Goal: Communication & Community: Answer question/provide support

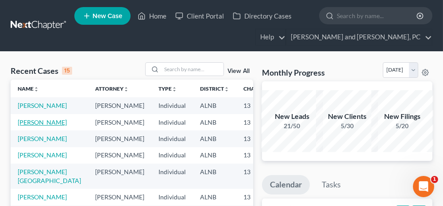
click at [31, 126] on link "[PERSON_NAME]" at bounding box center [42, 122] width 49 height 8
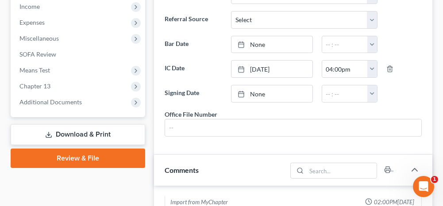
scroll to position [221, 0]
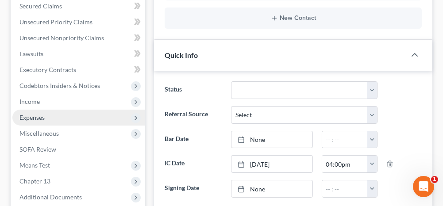
click at [53, 114] on span "Expenses" at bounding box center [78, 118] width 133 height 16
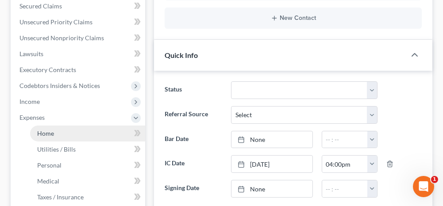
click at [71, 132] on link "Home" at bounding box center [87, 134] width 115 height 16
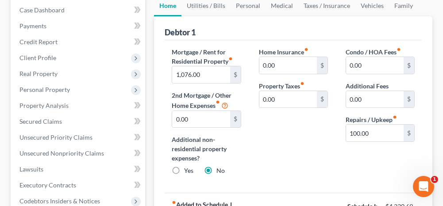
scroll to position [88, 0]
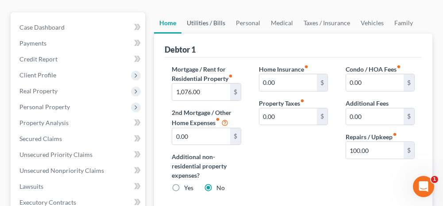
click at [216, 21] on link "Utilities / Bills" at bounding box center [205, 22] width 49 height 21
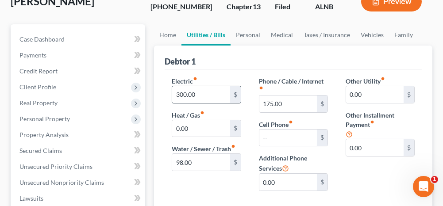
scroll to position [88, 0]
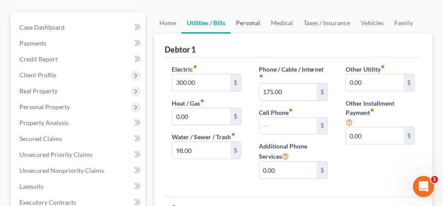
click at [244, 23] on link "Personal" at bounding box center [247, 22] width 35 height 21
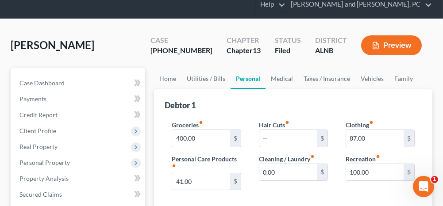
scroll to position [44, 0]
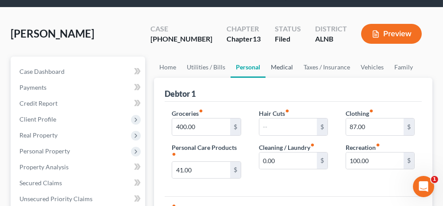
click at [280, 68] on link "Medical" at bounding box center [281, 67] width 33 height 21
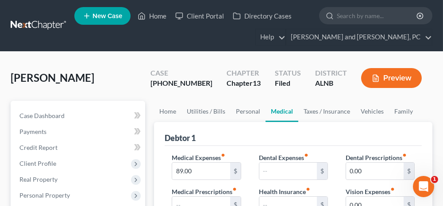
scroll to position [44, 0]
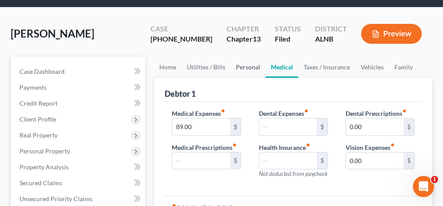
click at [246, 68] on link "Personal" at bounding box center [247, 67] width 35 height 21
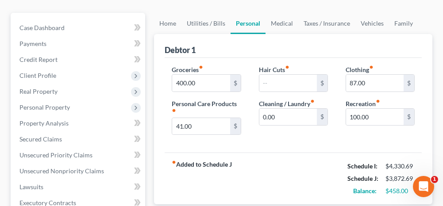
scroll to position [88, 0]
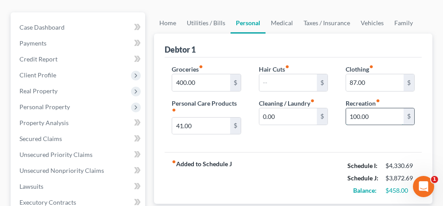
click at [373, 114] on input "100.00" at bounding box center [374, 116] width 57 height 17
type input "0"
drag, startPoint x: 173, startPoint y: 20, endPoint x: 173, endPoint y: 32, distance: 11.9
click at [173, 20] on link "Home" at bounding box center [167, 22] width 27 height 21
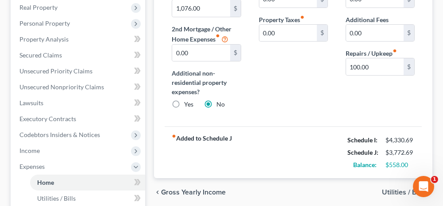
scroll to position [177, 0]
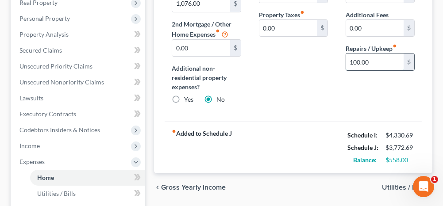
click at [370, 59] on input "100.00" at bounding box center [374, 61] width 57 height 17
type input "7"
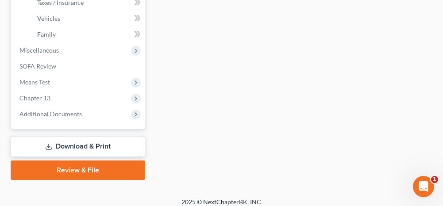
scroll to position [421, 0]
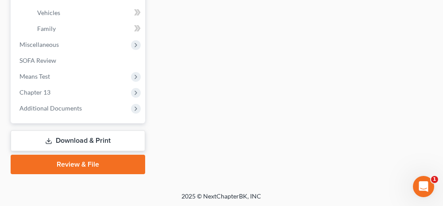
type input "64.00"
click at [98, 134] on link "Download & Print" at bounding box center [78, 140] width 134 height 21
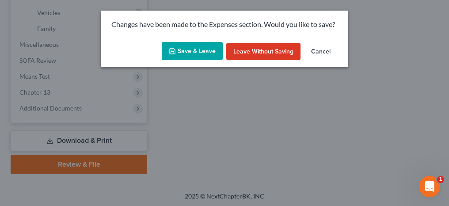
click at [186, 53] on button "Save & Leave" at bounding box center [192, 51] width 61 height 19
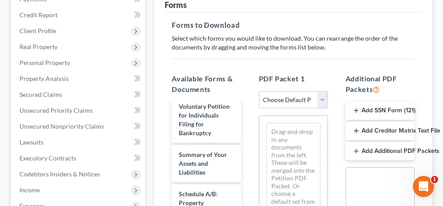
scroll to position [265, 0]
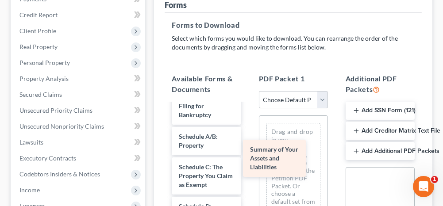
drag, startPoint x: 202, startPoint y: 163, endPoint x: 300, endPoint y: 153, distance: 98.6
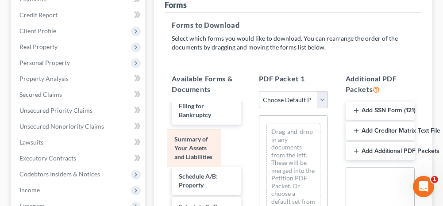
drag, startPoint x: 304, startPoint y: 134, endPoint x: 204, endPoint y: 143, distance: 100.3
click at [259, 143] on div "Summary of Your Assets and Liabilities Summary of Your Assets and Liabilities D…" at bounding box center [293, 174] width 68 height 117
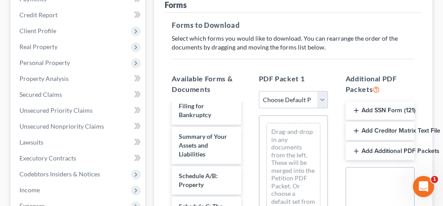
click at [273, 98] on select "Choose Default Petition PDF Packet Complete Bankruptcy Petition (all forms and …" at bounding box center [293, 100] width 69 height 18
select select "2"
click at [259, 91] on select "Choose Default Petition PDF Packet Complete Bankruptcy Petition (all forms and …" at bounding box center [293, 100] width 69 height 18
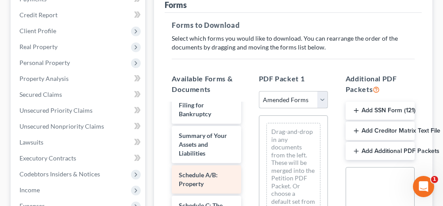
scroll to position [44, 0]
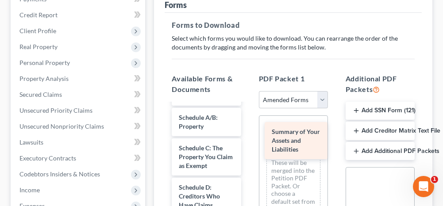
drag, startPoint x: 203, startPoint y: 135, endPoint x: 298, endPoint y: 151, distance: 95.5
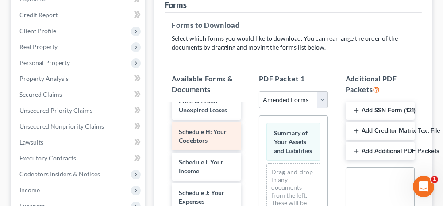
scroll to position [265, 0]
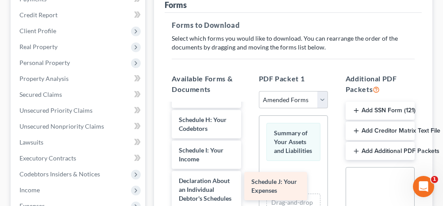
drag, startPoint x: 206, startPoint y: 189, endPoint x: 278, endPoint y: 183, distance: 72.8
click at [248, 183] on div "Schedule J: Your Expenses Voluntary Petition for Individuals Filing for Bankrup…" at bounding box center [205, 170] width 83 height 663
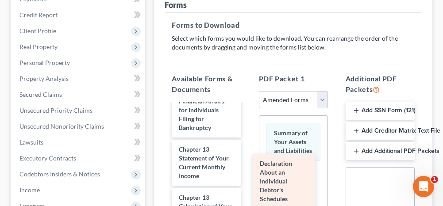
scroll to position [296, 0]
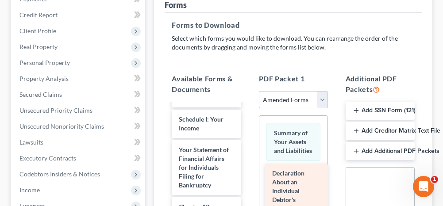
drag, startPoint x: 205, startPoint y: 124, endPoint x: 298, endPoint y: 198, distance: 119.0
click at [248, 198] on div "Declaration About an Individual Debtor's Schedules Voluntary Petition for Indiv…" at bounding box center [205, 119] width 83 height 623
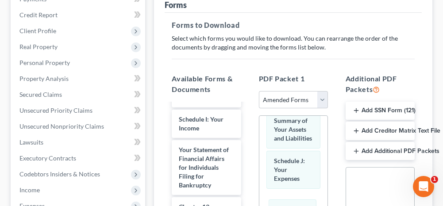
drag, startPoint x: 290, startPoint y: 164, endPoint x: 293, endPoint y: 221, distance: 57.1
click at [293, 206] on html "Home New Case Client Portal Directory Cases [PERSON_NAME] and [PERSON_NAME], PC…" at bounding box center [221, 157] width 443 height 580
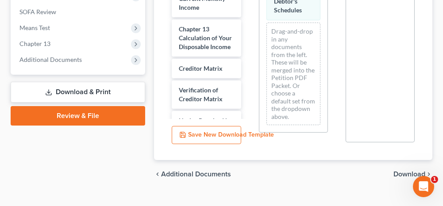
scroll to position [373, 0]
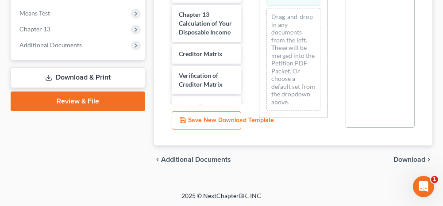
click at [403, 159] on span "Download" at bounding box center [409, 159] width 32 height 7
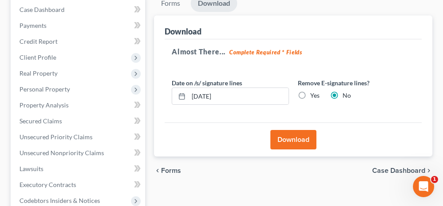
scroll to position [89, 0]
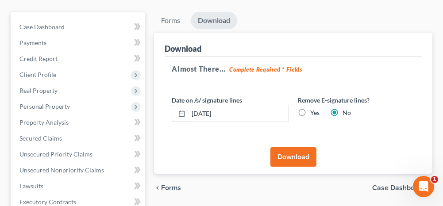
click at [302, 159] on button "Download" at bounding box center [293, 156] width 46 height 19
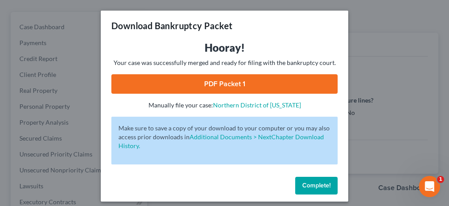
click at [232, 81] on link "PDF Packet 1" at bounding box center [224, 83] width 226 height 19
click at [306, 187] on span "Complete!" at bounding box center [316, 186] width 28 height 8
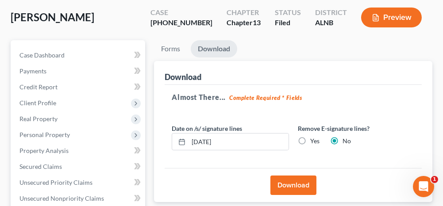
scroll to position [0, 0]
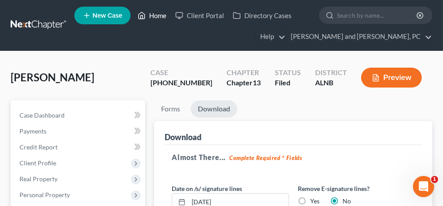
drag, startPoint x: 153, startPoint y: 16, endPoint x: 152, endPoint y: 22, distance: 6.3
click at [153, 16] on link "Home" at bounding box center [152, 16] width 38 height 16
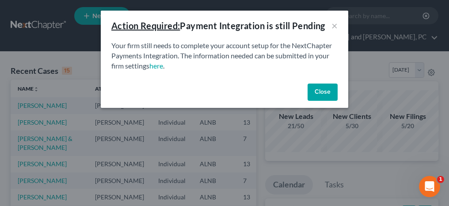
click at [319, 90] on button "Close" at bounding box center [323, 93] width 30 height 18
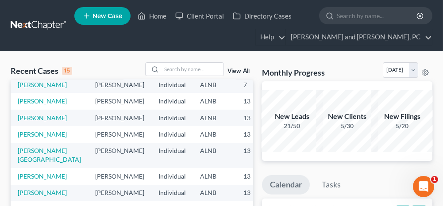
scroll to position [133, 0]
click at [32, 122] on link "[PERSON_NAME]" at bounding box center [42, 118] width 49 height 8
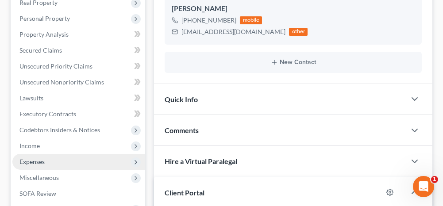
scroll to position [4235, 0]
click at [76, 160] on span "Expenses" at bounding box center [78, 162] width 133 height 16
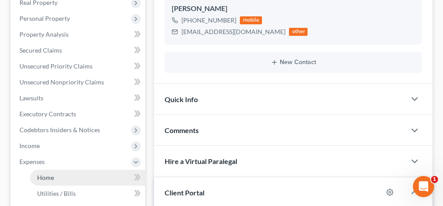
click at [116, 173] on link "Home" at bounding box center [87, 178] width 115 height 16
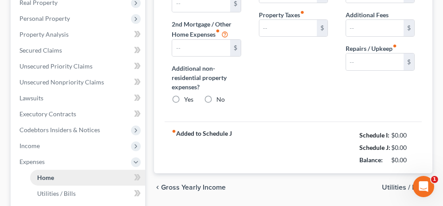
type input "732.69"
radio input "true"
type input "0.00"
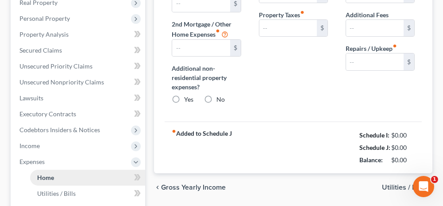
type input "0.00"
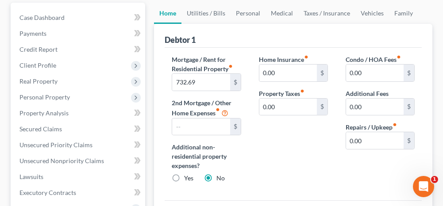
scroll to position [88, 0]
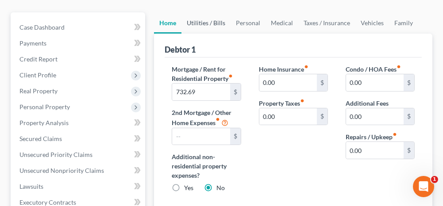
click at [214, 22] on link "Utilities / Bills" at bounding box center [205, 22] width 49 height 21
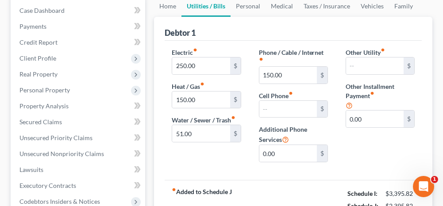
scroll to position [88, 0]
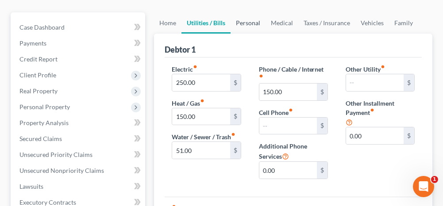
click at [248, 22] on link "Personal" at bounding box center [247, 22] width 35 height 21
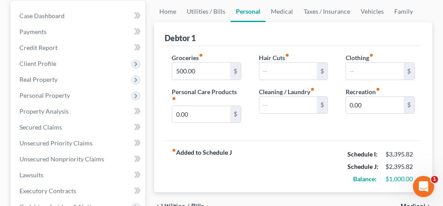
scroll to position [88, 0]
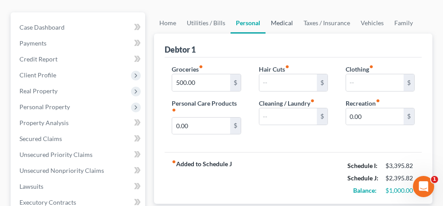
click at [287, 23] on link "Medical" at bounding box center [281, 22] width 33 height 21
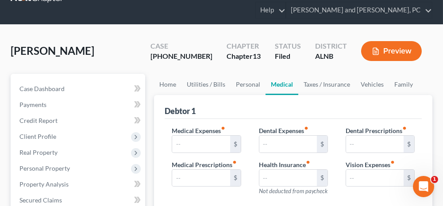
scroll to position [44, 0]
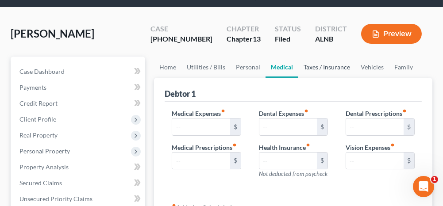
click at [316, 69] on link "Taxes / Insurance" at bounding box center [326, 67] width 57 height 21
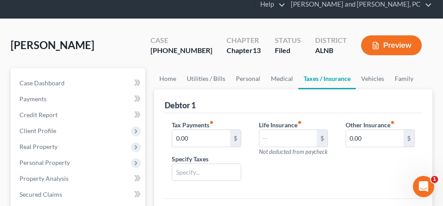
scroll to position [44, 0]
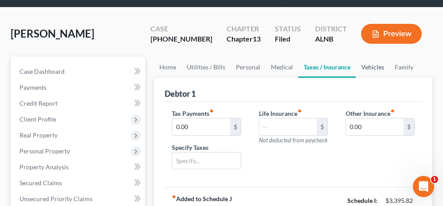
click at [370, 68] on link "Vehicles" at bounding box center [372, 67] width 34 height 21
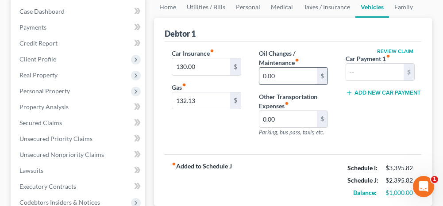
scroll to position [88, 0]
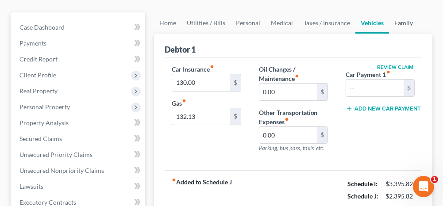
click at [401, 23] on link "Family" at bounding box center [403, 22] width 29 height 21
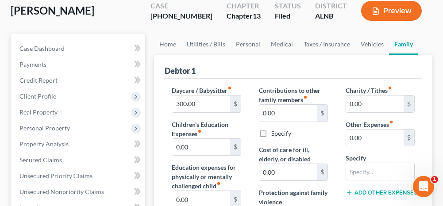
scroll to position [44, 0]
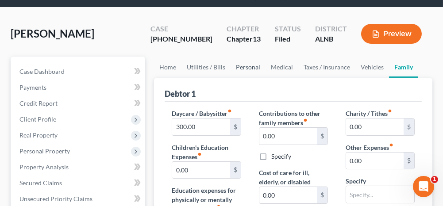
click at [253, 66] on link "Personal" at bounding box center [247, 67] width 35 height 21
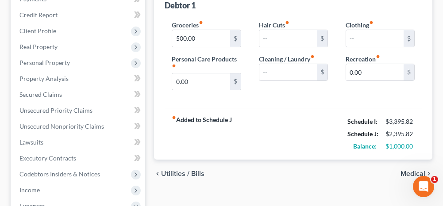
scroll to position [88, 0]
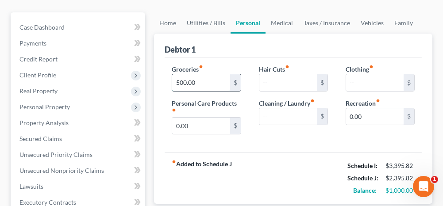
click at [207, 82] on input "500.00" at bounding box center [200, 82] width 57 height 17
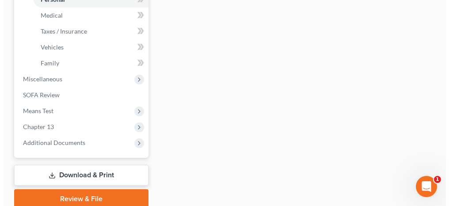
scroll to position [398, 0]
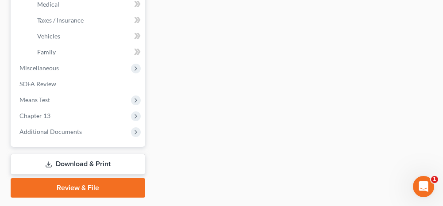
type input "445.00"
click at [100, 167] on link "Download & Print" at bounding box center [78, 164] width 134 height 21
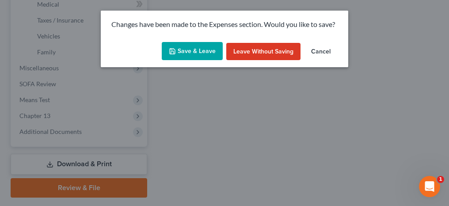
click at [194, 55] on button "Save & Leave" at bounding box center [192, 51] width 61 height 19
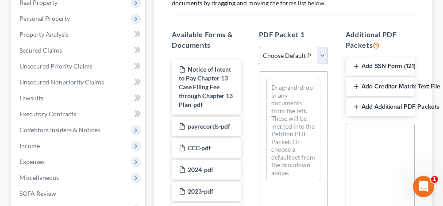
click at [276, 51] on select "Choose Default Petition PDF Packet Complete Bankruptcy Petition (all forms and …" at bounding box center [293, 56] width 69 height 18
select select "2"
click at [259, 47] on select "Choose Default Petition PDF Packet Complete Bankruptcy Petition (all forms and …" at bounding box center [293, 56] width 69 height 18
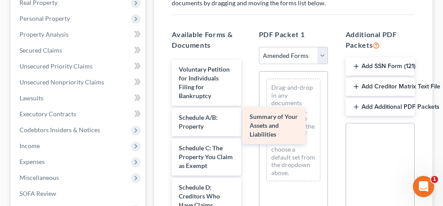
drag, startPoint x: 202, startPoint y: 132, endPoint x: 273, endPoint y: 133, distance: 70.7
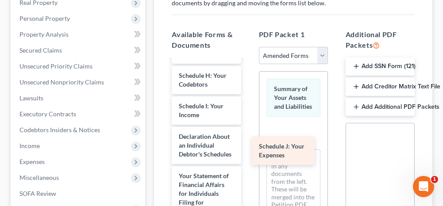
drag, startPoint x: 211, startPoint y: 152, endPoint x: 291, endPoint y: 154, distance: 80.0
click at [248, 154] on div "Schedule J: Your Expenses Voluntary Petition for Individuals Filing for Bankrup…" at bounding box center [205, 105] width 83 height 623
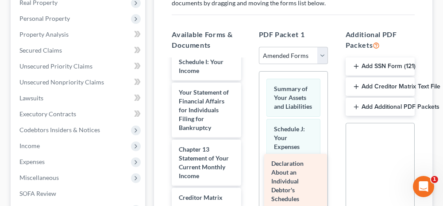
drag, startPoint x: 204, startPoint y: 127, endPoint x: 297, endPoint y: 191, distance: 112.2
click at [248, 191] on div "Declaration About an Individual Debtor's Schedules Voluntary Petition for Indiv…" at bounding box center [205, 42] width 83 height 584
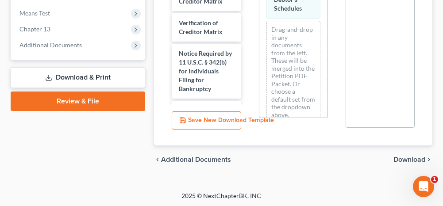
click at [403, 160] on span "Download" at bounding box center [409, 159] width 32 height 7
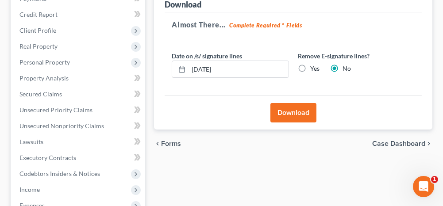
click at [288, 109] on button "Download" at bounding box center [293, 112] width 46 height 19
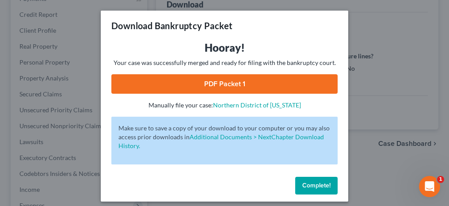
click at [230, 79] on link "PDF Packet 1" at bounding box center [224, 83] width 226 height 19
click at [308, 183] on span "Complete!" at bounding box center [316, 186] width 28 height 8
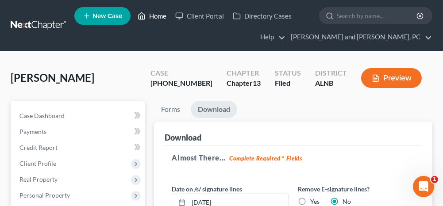
click at [160, 16] on link "Home" at bounding box center [152, 16] width 38 height 16
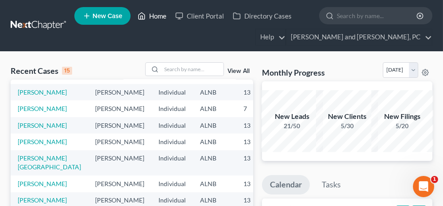
scroll to position [133, 0]
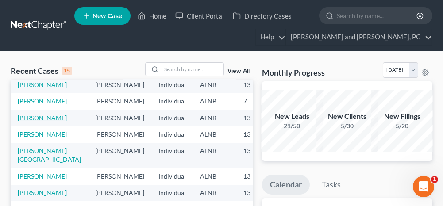
click at [29, 122] on link "[PERSON_NAME]" at bounding box center [42, 118] width 49 height 8
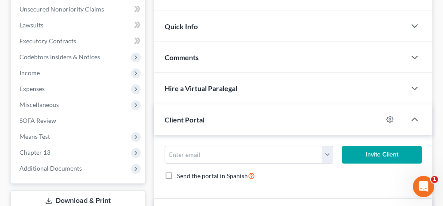
scroll to position [177, 0]
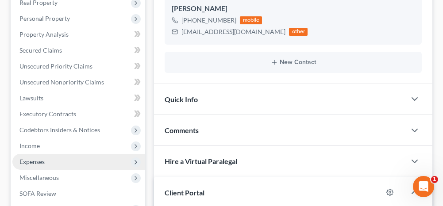
click at [97, 157] on span "Expenses" at bounding box center [78, 162] width 133 height 16
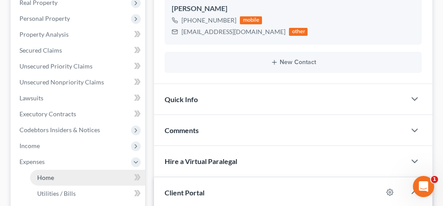
click at [99, 175] on link "Home" at bounding box center [87, 178] width 115 height 16
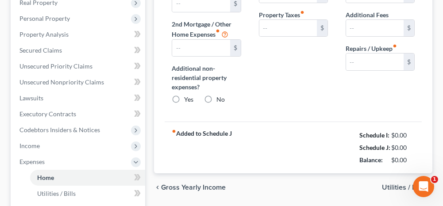
type input "794.00"
type input "0.00"
radio input "true"
type input "0.00"
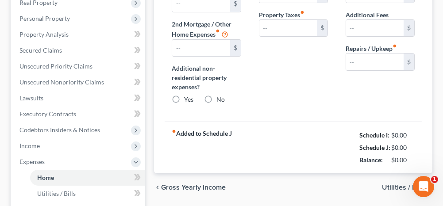
type input "0.00"
type input "100.00"
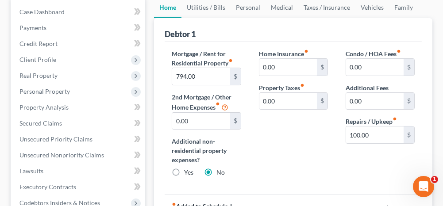
scroll to position [88, 0]
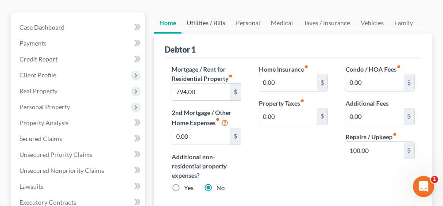
click at [214, 21] on link "Utilities / Bills" at bounding box center [205, 22] width 49 height 21
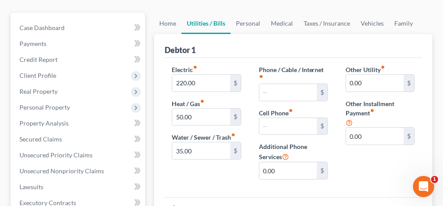
scroll to position [88, 0]
click at [249, 23] on link "Personal" at bounding box center [247, 22] width 35 height 21
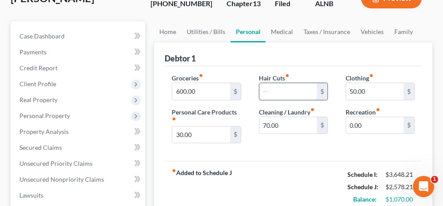
scroll to position [88, 0]
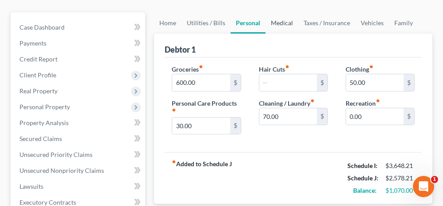
click at [278, 20] on link "Medical" at bounding box center [281, 22] width 33 height 21
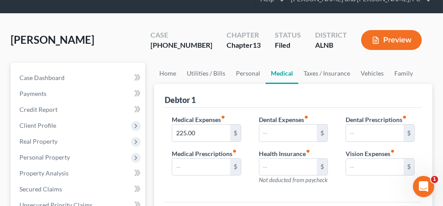
scroll to position [44, 0]
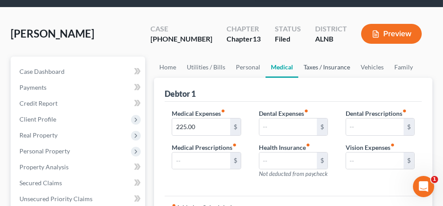
click at [331, 64] on link "Taxes / Insurance" at bounding box center [326, 67] width 57 height 21
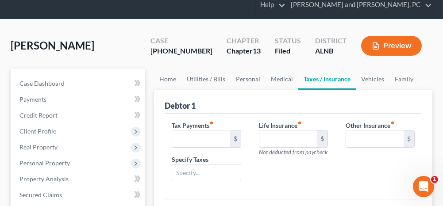
scroll to position [44, 0]
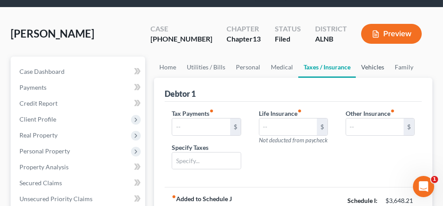
drag, startPoint x: 372, startPoint y: 65, endPoint x: 370, endPoint y: 69, distance: 4.9
click at [372, 65] on link "Vehicles" at bounding box center [372, 67] width 34 height 21
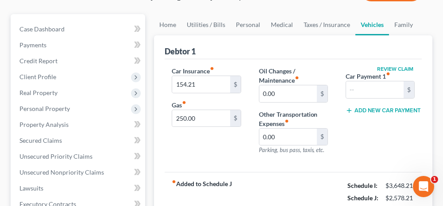
scroll to position [88, 0]
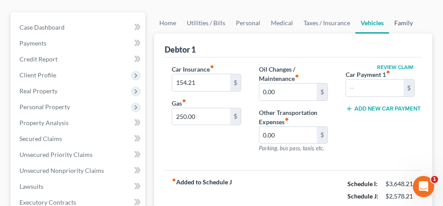
click at [400, 22] on link "Family" at bounding box center [403, 22] width 29 height 21
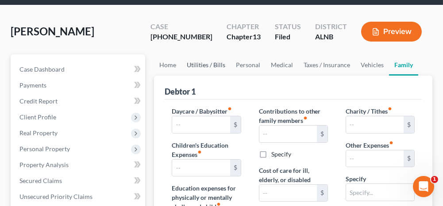
scroll to position [44, 0]
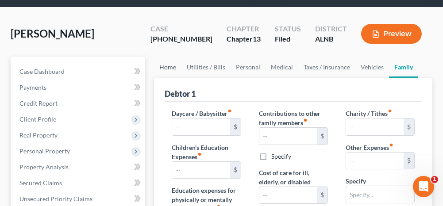
click at [170, 65] on link "Home" at bounding box center [167, 67] width 27 height 21
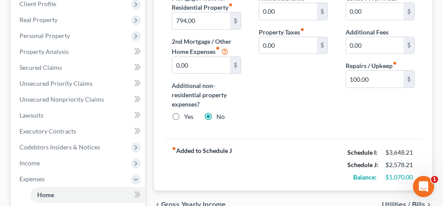
scroll to position [177, 0]
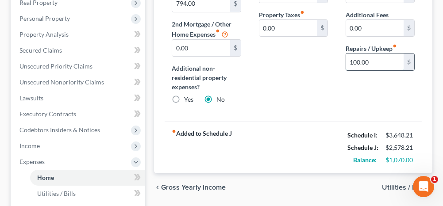
click at [373, 58] on input "100.00" at bounding box center [374, 61] width 57 height 17
type input "2"
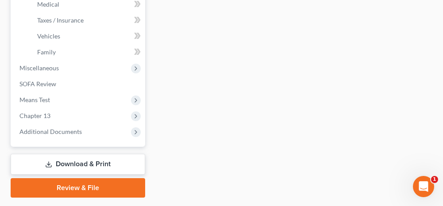
type input "15.00"
click at [121, 161] on link "Download & Print" at bounding box center [78, 164] width 134 height 21
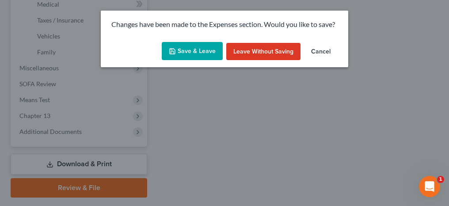
click at [194, 53] on button "Save & Leave" at bounding box center [192, 51] width 61 height 19
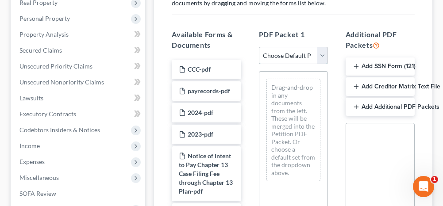
click at [281, 54] on select "Choose Default Petition PDF Packet Complete Bankruptcy Petition (all forms and …" at bounding box center [293, 56] width 69 height 18
select select "2"
click at [259, 47] on select "Choose Default Petition PDF Packet Complete Bankruptcy Petition (all forms and …" at bounding box center [293, 56] width 69 height 18
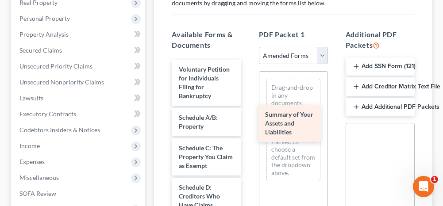
drag, startPoint x: 206, startPoint y: 129, endPoint x: 294, endPoint y: 126, distance: 88.0
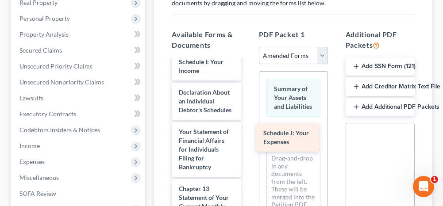
drag, startPoint x: 192, startPoint y: 105, endPoint x: 278, endPoint y: 138, distance: 92.1
click at [248, 138] on div "Schedule J: Your Expenses Voluntary Petition for Individuals Filing for Bankrup…" at bounding box center [205, 61] width 83 height 623
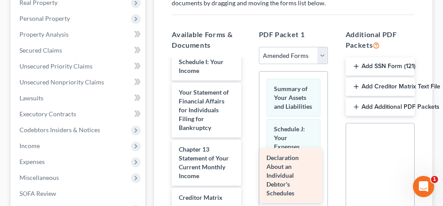
drag, startPoint x: 202, startPoint y: 134, endPoint x: 290, endPoint y: 193, distance: 105.6
click at [248, 193] on div "Declaration About an Individual Debtor's Schedules Voluntary Petition for Indiv…" at bounding box center [205, 42] width 83 height 584
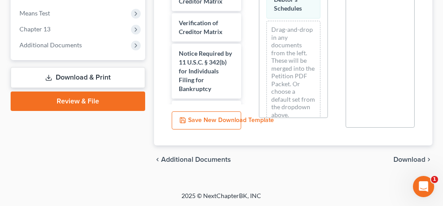
click at [398, 159] on span "Download" at bounding box center [409, 159] width 32 height 7
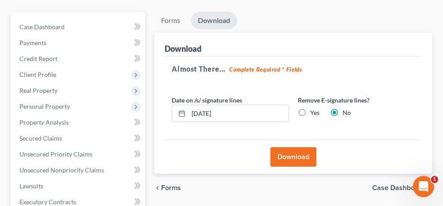
click at [290, 150] on button "Download" at bounding box center [293, 156] width 46 height 19
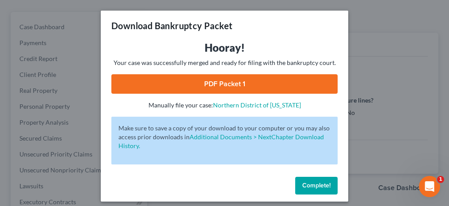
click at [223, 86] on link "PDF Packet 1" at bounding box center [224, 83] width 226 height 19
click at [323, 186] on span "Complete!" at bounding box center [316, 186] width 28 height 8
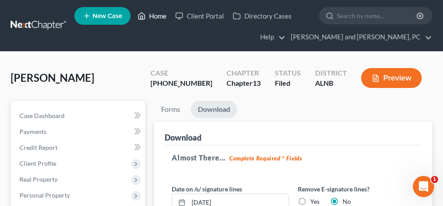
click at [156, 14] on link "Home" at bounding box center [152, 16] width 38 height 16
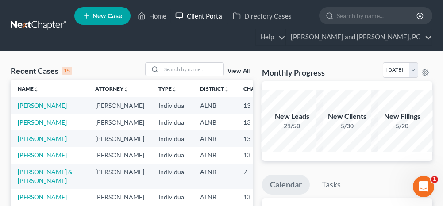
click at [207, 15] on link "Client Portal" at bounding box center [199, 16] width 57 height 16
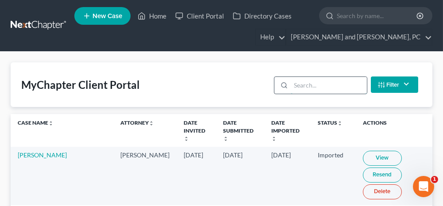
click at [311, 84] on input "search" at bounding box center [328, 85] width 76 height 17
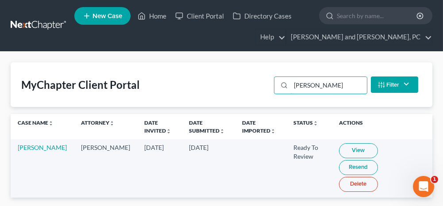
type input "[PERSON_NAME]"
click at [355, 153] on link "View" at bounding box center [358, 150] width 39 height 15
click at [151, 15] on link "Home" at bounding box center [152, 16] width 38 height 16
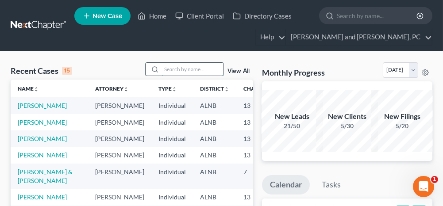
click at [186, 70] on input "search" at bounding box center [192, 69] width 62 height 13
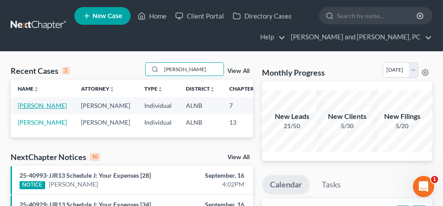
type input "[PERSON_NAME]"
click at [23, 104] on link "[PERSON_NAME]" at bounding box center [42, 106] width 49 height 8
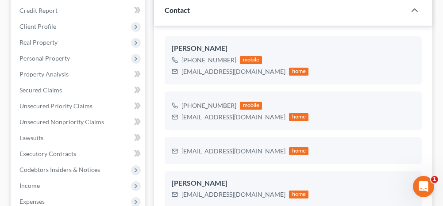
scroll to position [133, 0]
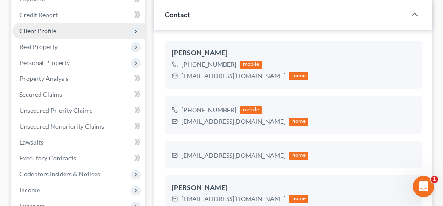
click at [67, 31] on span "Client Profile" at bounding box center [78, 31] width 133 height 16
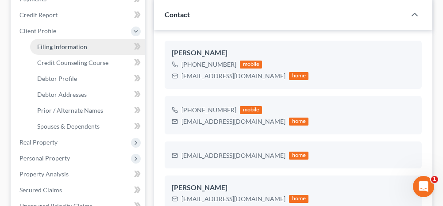
click at [73, 47] on span "Filing Information" at bounding box center [62, 47] width 50 height 8
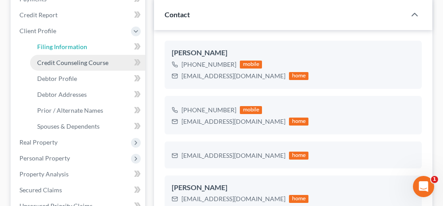
select select "1"
select select "0"
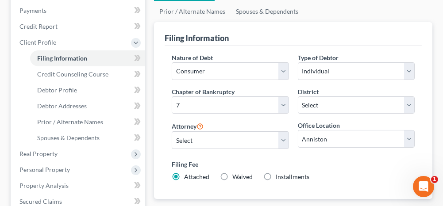
scroll to position [133, 0]
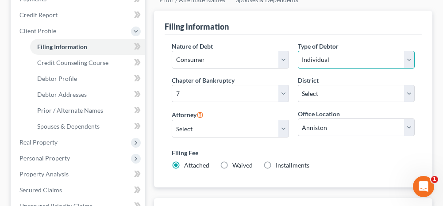
click at [336, 61] on select "Select Individual Joint" at bounding box center [356, 60] width 117 height 18
click at [328, 150] on label "Filing Fee" at bounding box center [293, 152] width 243 height 9
drag, startPoint x: 345, startPoint y: 61, endPoint x: 343, endPoint y: 68, distance: 7.1
click at [345, 61] on select "Select Individual Joint" at bounding box center [356, 60] width 117 height 18
select select "1"
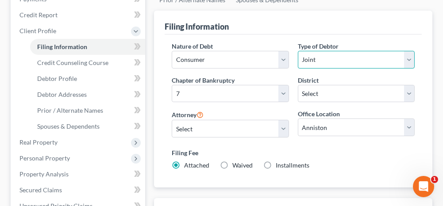
click at [298, 51] on select "Select Individual Joint" at bounding box center [356, 60] width 117 height 18
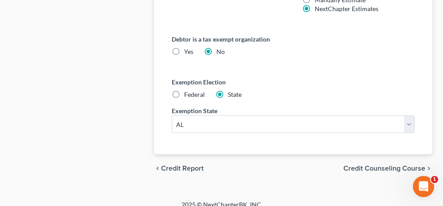
scroll to position [641, 0]
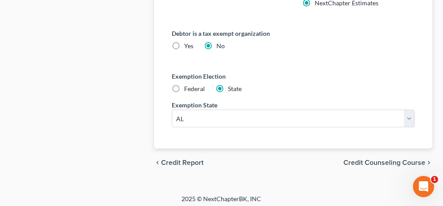
click at [361, 159] on span "Credit Counseling Course" at bounding box center [384, 162] width 82 height 7
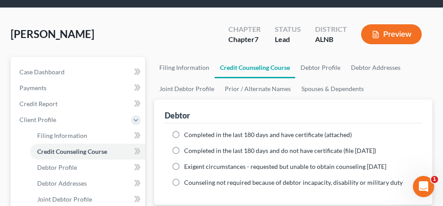
scroll to position [44, 0]
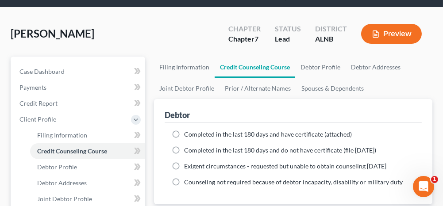
drag, startPoint x: 176, startPoint y: 130, endPoint x: 180, endPoint y: 142, distance: 12.4
click at [184, 130] on label "Completed in the last 180 days and have certificate (attached)" at bounding box center [268, 134] width 168 height 9
click at [187, 130] on input "Completed in the last 180 days and have certificate (attached)" at bounding box center [190, 133] width 6 height 6
radio input "true"
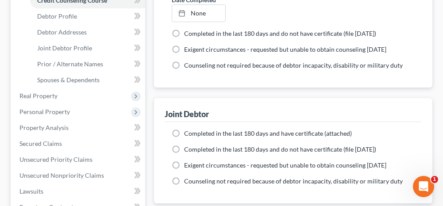
scroll to position [221, 0]
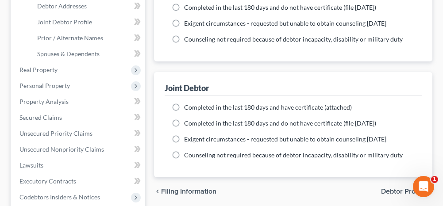
click at [184, 106] on label "Completed in the last 180 days and have certificate (attached)" at bounding box center [268, 107] width 168 height 9
click at [187, 106] on input "Completed in the last 180 days and have certificate (attached)" at bounding box center [190, 106] width 6 height 6
radio input "true"
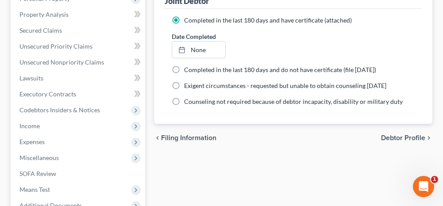
scroll to position [309, 0]
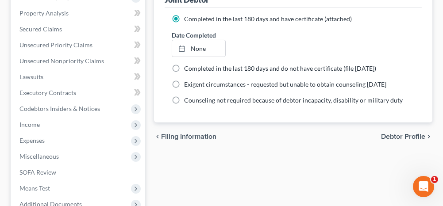
click at [400, 135] on span "Debtor Profile" at bounding box center [403, 136] width 44 height 7
select select "1"
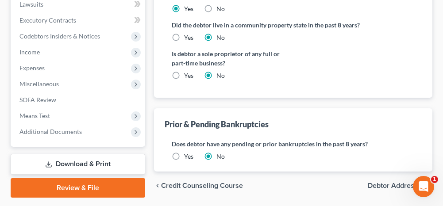
scroll to position [398, 0]
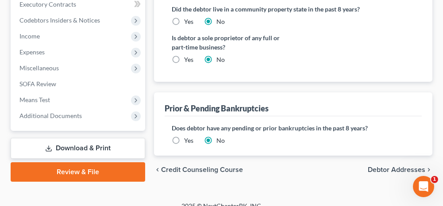
click at [379, 166] on span "Debtor Addresses" at bounding box center [395, 169] width 57 height 7
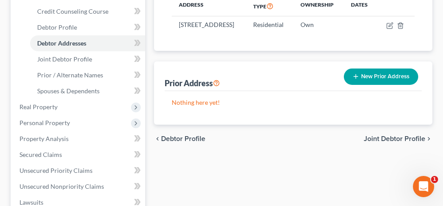
scroll to position [221, 0]
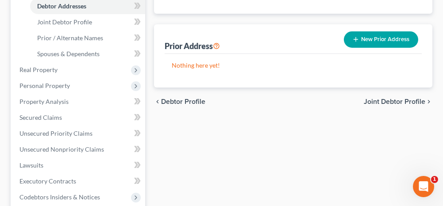
click at [375, 105] on span "Joint Debtor Profile" at bounding box center [393, 101] width 61 height 7
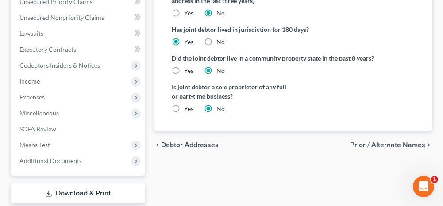
scroll to position [398, 0]
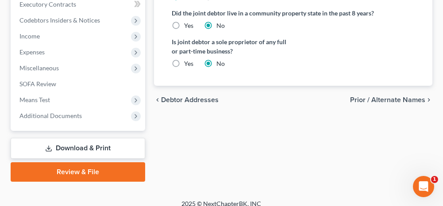
click at [368, 97] on span "Prior / Alternate Names" at bounding box center [387, 99] width 75 height 7
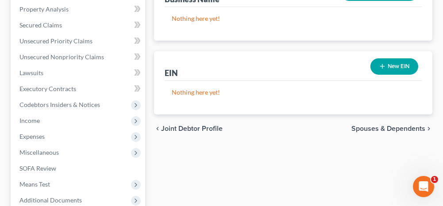
click at [388, 125] on span "Spouses & Dependents" at bounding box center [388, 128] width 74 height 7
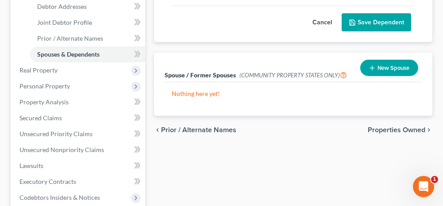
scroll to position [221, 0]
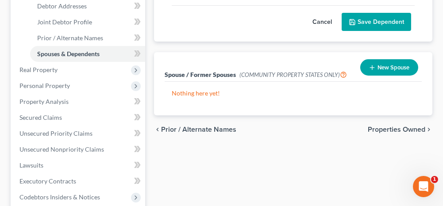
click at [395, 129] on span "Properties Owned" at bounding box center [395, 129] width 57 height 7
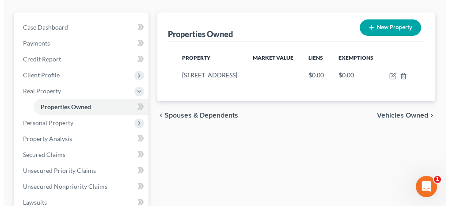
scroll to position [44, 0]
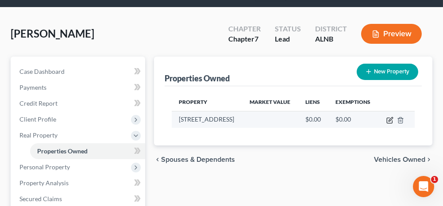
click at [392, 121] on icon "button" at bounding box center [390, 119] width 4 height 4
select select "0"
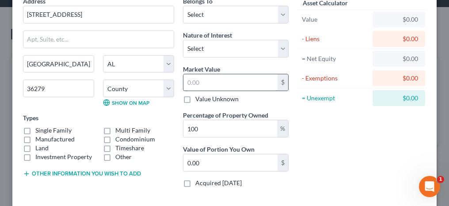
click at [195, 79] on input "text" at bounding box center [230, 82] width 94 height 17
type input "2"
type input "2.00"
type input "24"
type input "24.00"
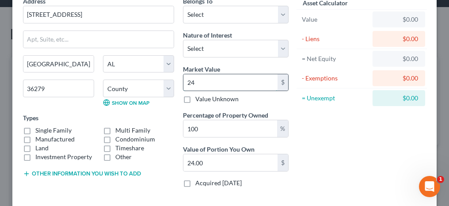
type input "243"
type input "243.00"
type input "2430"
type input "2,430.00"
type input "2,4300"
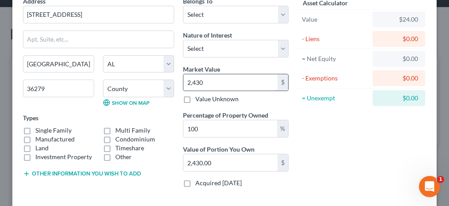
type input "24,300.00"
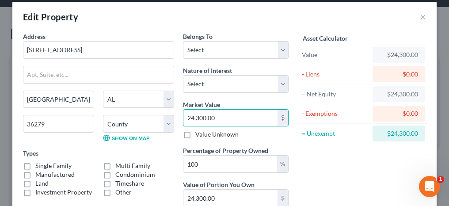
scroll to position [0, 0]
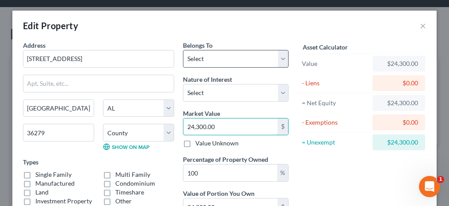
type input "24,300.00"
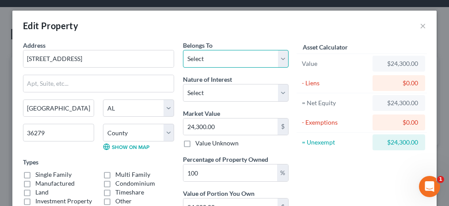
click at [210, 53] on select "Select Debtor 1 Only Debtor 2 Only Debtor 1 And Debtor 2 Only At Least One Of T…" at bounding box center [236, 59] width 106 height 18
select select "2"
click at [183, 50] on select "Select Debtor 1 Only Debtor 2 Only Debtor 1 And Debtor 2 Only At Least One Of T…" at bounding box center [236, 59] width 106 height 18
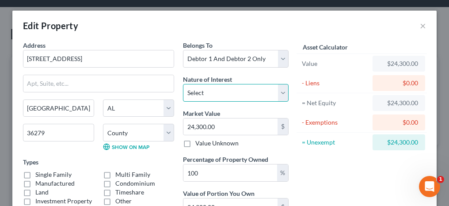
drag, startPoint x: 200, startPoint y: 94, endPoint x: 198, endPoint y: 101, distance: 7.6
click at [200, 94] on select "Select Fee Simple Joint Tenant Life Estate Equitable Interest Future Interest T…" at bounding box center [236, 93] width 106 height 18
select select "0"
click at [183, 84] on select "Select Fee Simple Joint Tenant Life Estate Equitable Interest Future Interest T…" at bounding box center [236, 93] width 106 height 18
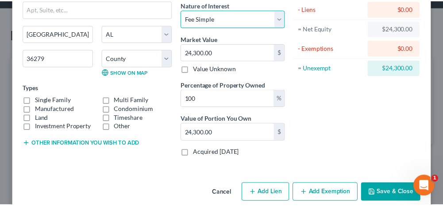
scroll to position [86, 0]
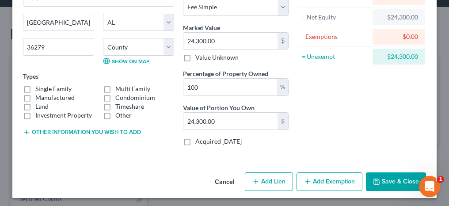
click at [379, 180] on button "Save & Close" at bounding box center [396, 181] width 60 height 19
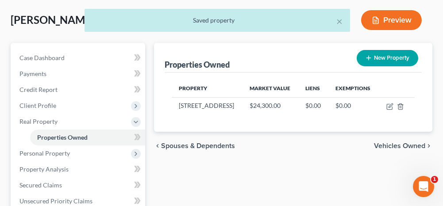
scroll to position [88, 0]
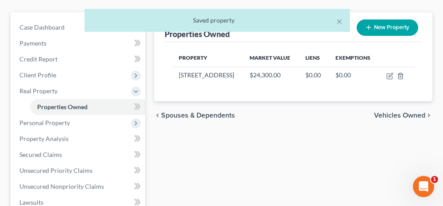
click at [389, 119] on span "Vehicles Owned" at bounding box center [399, 115] width 51 height 7
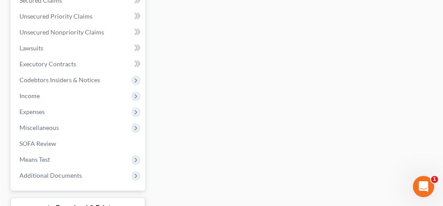
scroll to position [398, 0]
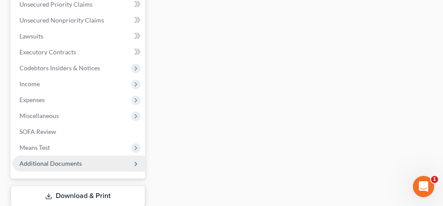
click at [72, 160] on span "Additional Documents" at bounding box center [50, 164] width 62 height 8
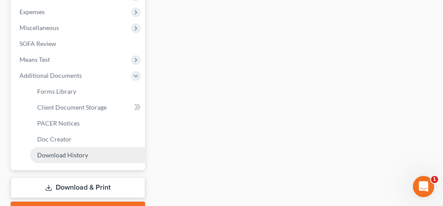
scroll to position [327, 0]
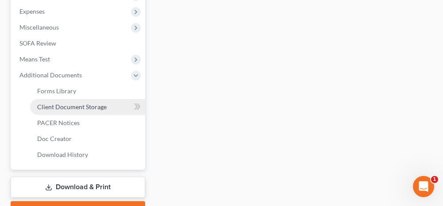
click at [80, 104] on span "Client Document Storage" at bounding box center [71, 107] width 69 height 8
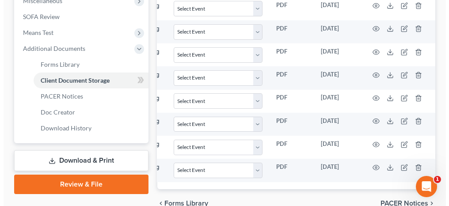
scroll to position [0, 137]
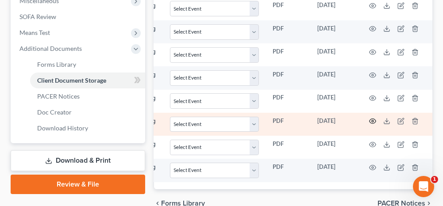
click at [373, 120] on circle "button" at bounding box center [372, 121] width 2 height 2
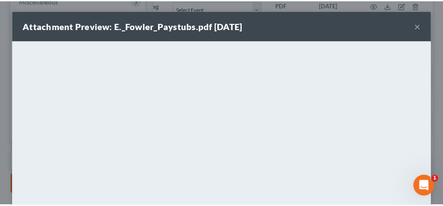
scroll to position [0, 133]
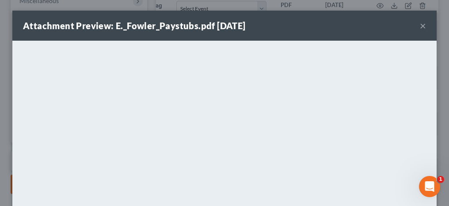
click at [420, 25] on button "×" at bounding box center [423, 25] width 6 height 11
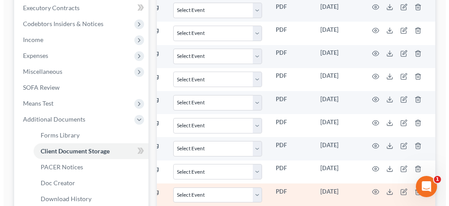
scroll to position [265, 0]
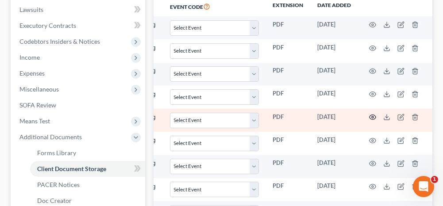
click at [370, 115] on icon "button" at bounding box center [372, 117] width 7 height 5
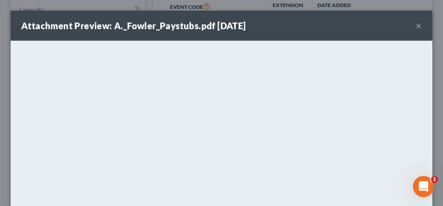
scroll to position [0, 133]
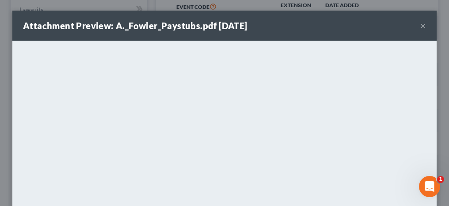
click at [420, 25] on button "×" at bounding box center [423, 25] width 6 height 11
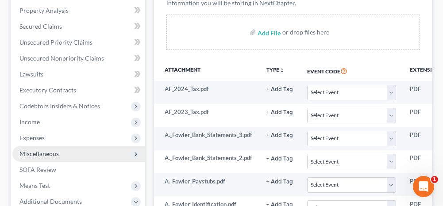
scroll to position [221, 0]
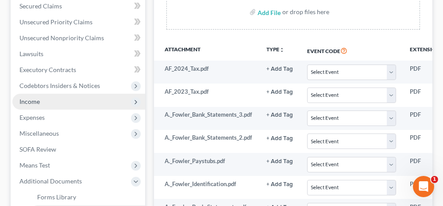
drag, startPoint x: 38, startPoint y: 100, endPoint x: 42, endPoint y: 102, distance: 4.9
click at [38, 100] on span "Income" at bounding box center [29, 102] width 20 height 8
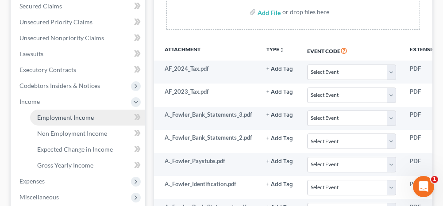
click at [99, 121] on link "Employment Income" at bounding box center [87, 118] width 115 height 16
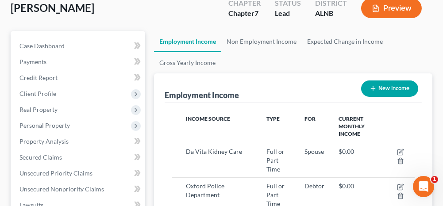
scroll to position [44, 0]
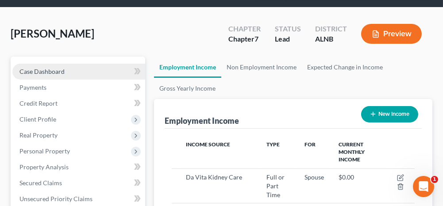
click at [81, 69] on link "Case Dashboard" at bounding box center [78, 72] width 133 height 16
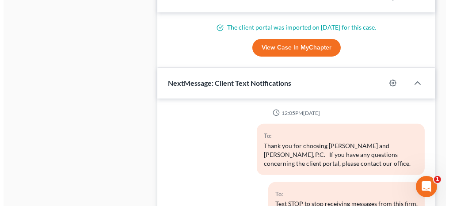
scroll to position [752, 0]
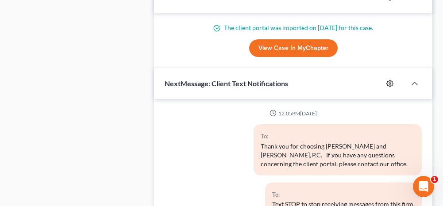
click at [389, 80] on icon "button" at bounding box center [389, 83] width 7 height 7
select select "1"
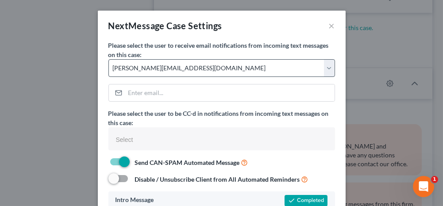
select select
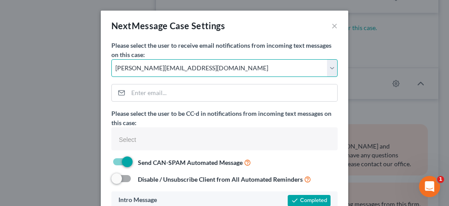
drag, startPoint x: 175, startPoint y: 68, endPoint x: 169, endPoint y: 76, distance: 9.9
click at [175, 68] on select "Select [PERSON_NAME][EMAIL_ADDRESS][DOMAIN_NAME] [PERSON_NAME][EMAIL_ADDRESS][D…" at bounding box center [224, 68] width 226 height 18
click at [111, 59] on select "Select [PERSON_NAME][EMAIL_ADDRESS][DOMAIN_NAME] [PERSON_NAME][EMAIL_ADDRESS][D…" at bounding box center [224, 68] width 226 height 18
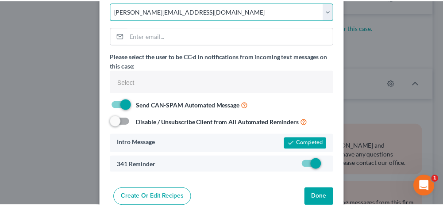
scroll to position [74, 0]
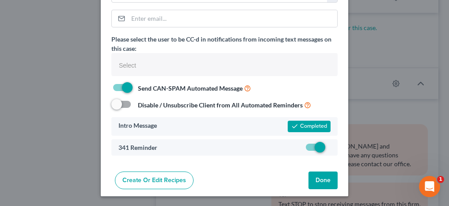
click at [321, 177] on button "Done" at bounding box center [323, 181] width 29 height 18
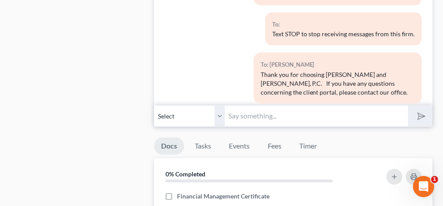
scroll to position [928, 0]
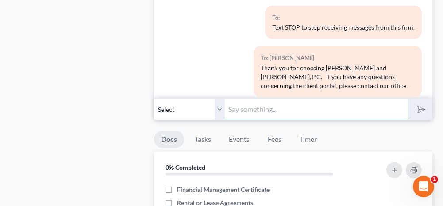
click at [257, 107] on input "text" at bounding box center [316, 110] width 183 height 22
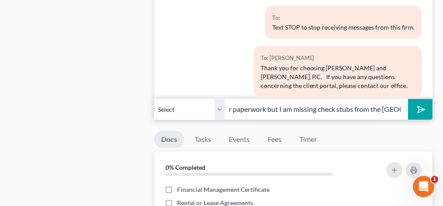
scroll to position [0, 156]
type input "This is [PERSON_NAME]. I'm trying to work on your paperwork but I am missing ch…"
click at [420, 103] on icon "submit" at bounding box center [419, 109] width 12 height 12
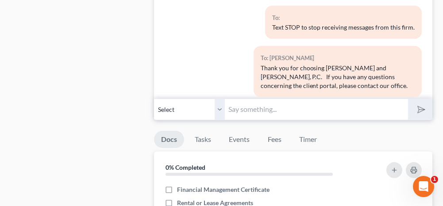
scroll to position [79, 0]
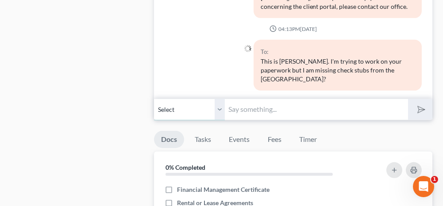
click at [221, 107] on select "Select [PHONE_NUMBER] [PHONE_NUMBER] - [PERSON_NAME] [PHONE_NUMBER] [PHONE_NUMB…" at bounding box center [189, 110] width 71 height 22
drag, startPoint x: 126, startPoint y: 96, endPoint x: 133, endPoint y: 95, distance: 6.2
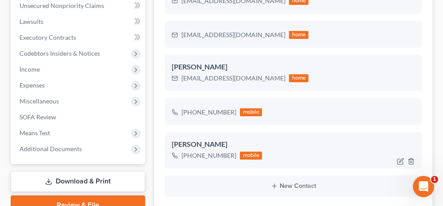
scroll to position [265, 0]
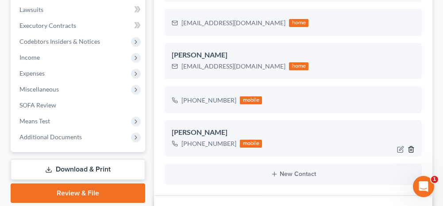
click at [412, 148] on icon "button" at bounding box center [410, 149] width 7 height 7
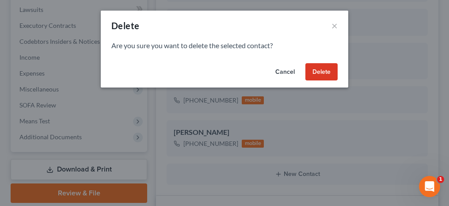
click at [324, 73] on button "Delete" at bounding box center [321, 72] width 32 height 18
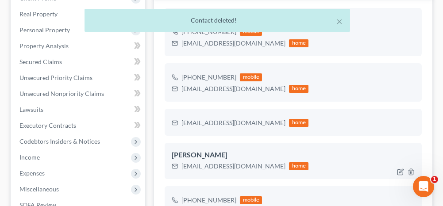
scroll to position [177, 0]
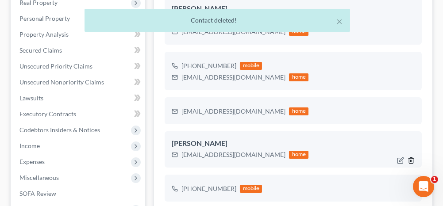
click at [410, 159] on polyline "button" at bounding box center [410, 159] width 5 height 0
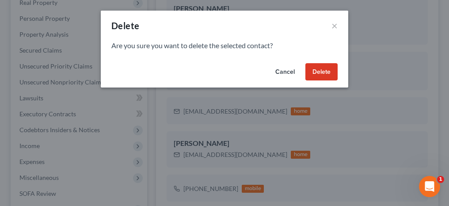
click at [328, 71] on button "Delete" at bounding box center [321, 72] width 32 height 18
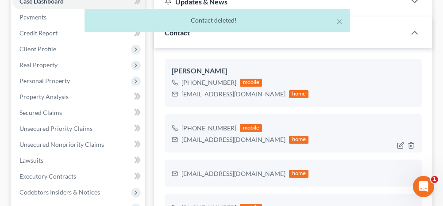
scroll to position [133, 0]
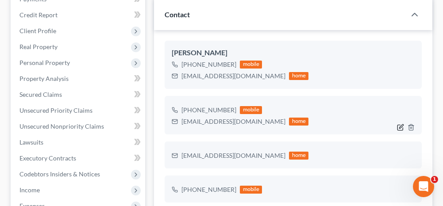
click at [399, 126] on icon "button" at bounding box center [401, 126] width 4 height 4
select select "0"
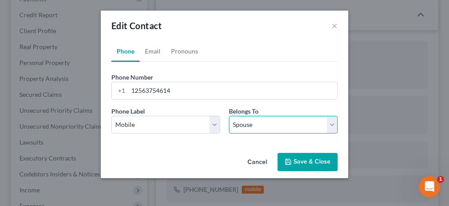
drag, startPoint x: 251, startPoint y: 122, endPoint x: 248, endPoint y: 133, distance: 11.9
click at [251, 122] on select "Select Client Spouse Other" at bounding box center [283, 125] width 109 height 18
select select "2"
click at [229, 116] on select "Select Client Spouse Other" at bounding box center [283, 125] width 109 height 18
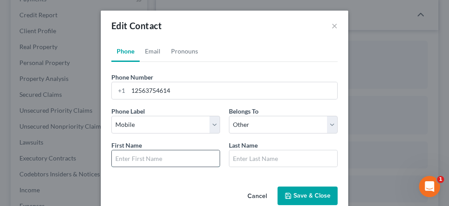
click at [160, 152] on input "text" at bounding box center [166, 158] width 108 height 17
type input "[PERSON_NAME]"
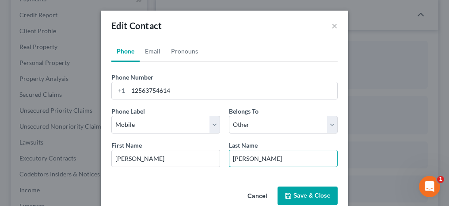
type input "[PERSON_NAME]"
click at [301, 195] on button "Save & Close" at bounding box center [308, 196] width 60 height 19
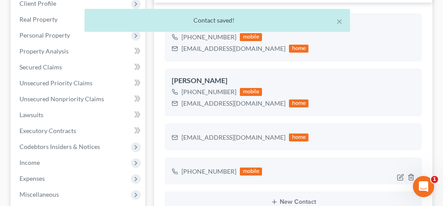
scroll to position [177, 0]
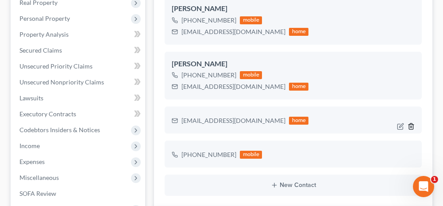
click at [411, 126] on line "button" at bounding box center [411, 127] width 0 height 2
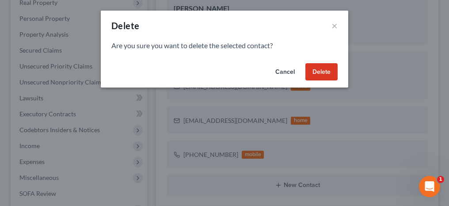
click at [332, 76] on button "Delete" at bounding box center [321, 72] width 32 height 18
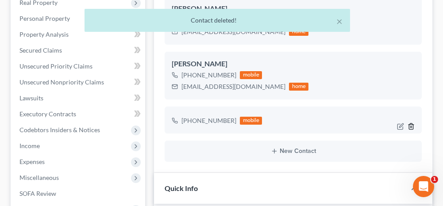
click at [411, 124] on icon "button" at bounding box center [410, 126] width 7 height 7
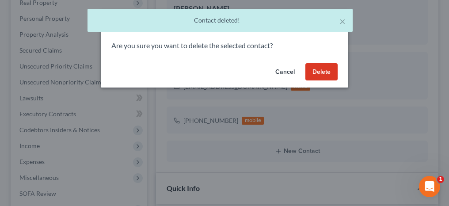
click at [329, 76] on button "Delete" at bounding box center [321, 72] width 32 height 18
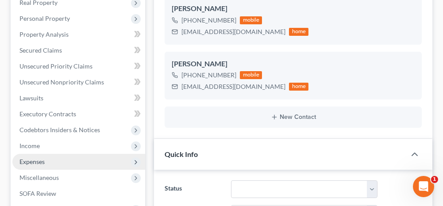
drag, startPoint x: 53, startPoint y: 143, endPoint x: 55, endPoint y: 155, distance: 12.4
click at [53, 143] on span "Income" at bounding box center [78, 146] width 133 height 16
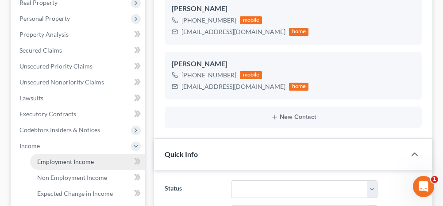
drag, startPoint x: 57, startPoint y: 158, endPoint x: 68, endPoint y: 158, distance: 11.5
click at [57, 158] on span "Employment Income" at bounding box center [65, 162] width 57 height 8
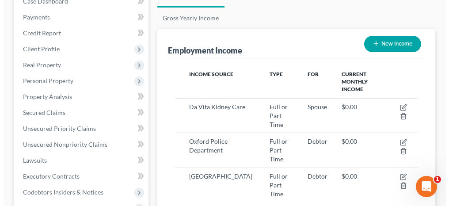
scroll to position [133, 0]
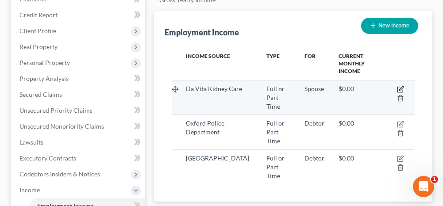
click at [402, 86] on icon "button" at bounding box center [400, 89] width 7 height 7
select select "0"
select select "2"
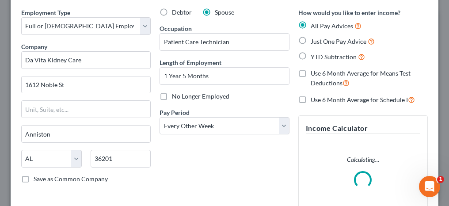
scroll to position [44, 0]
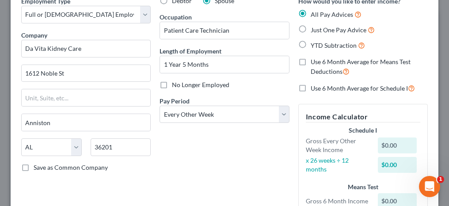
click at [311, 29] on label "Just One Pay Advice" at bounding box center [343, 30] width 64 height 10
click at [314, 29] on input "Just One Pay Advice" at bounding box center [317, 28] width 6 height 6
radio input "true"
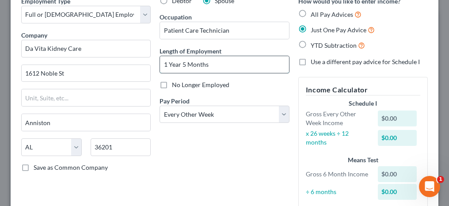
drag, startPoint x: 207, startPoint y: 64, endPoint x: 180, endPoint y: 63, distance: 27.4
click at [180, 63] on input "1 Year 5 Months" at bounding box center [224, 64] width 129 height 17
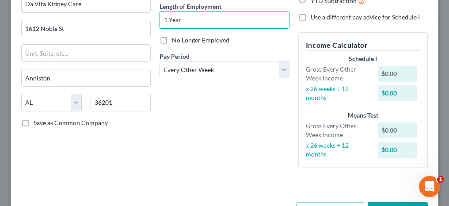
scroll to position [120, 0]
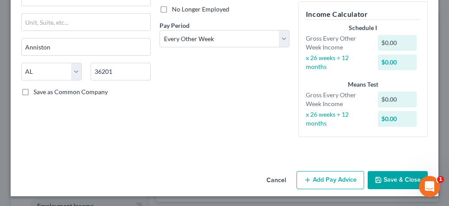
type input "1 Year"
click at [315, 178] on button "Add Pay Advice" at bounding box center [331, 180] width 68 height 19
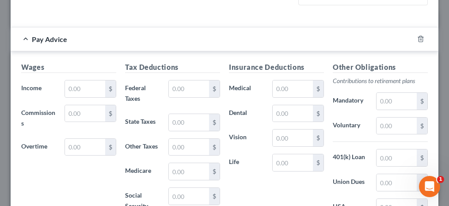
scroll to position [252, 0]
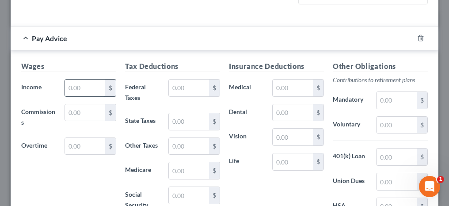
click at [92, 82] on input "text" at bounding box center [85, 88] width 40 height 17
type input "1,850.97"
click at [184, 87] on input "text" at bounding box center [189, 88] width 40 height 17
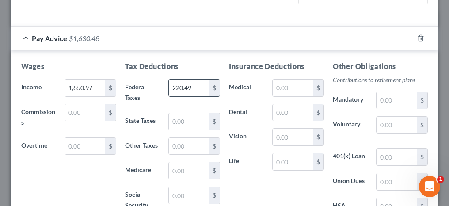
drag, startPoint x: 193, startPoint y: 81, endPoint x: 170, endPoint y: 85, distance: 23.4
click at [170, 85] on input "220.49" at bounding box center [189, 88] width 40 height 17
type input "317.29"
click at [290, 82] on input "text" at bounding box center [293, 88] width 40 height 17
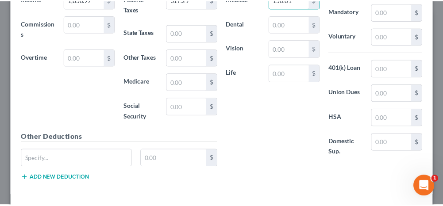
scroll to position [376, 0]
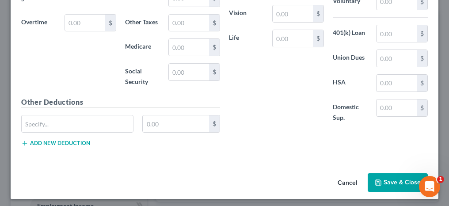
type input "150.01"
click at [382, 174] on button "Save & Close" at bounding box center [398, 182] width 60 height 19
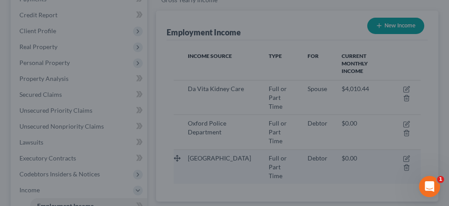
scroll to position [441956, 441817]
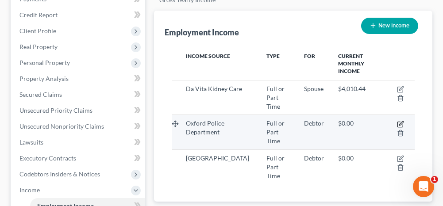
click at [400, 121] on icon "button" at bounding box center [400, 124] width 7 height 7
select select "0"
select select "2"
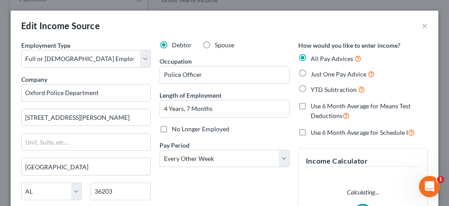
scroll to position [123, 264]
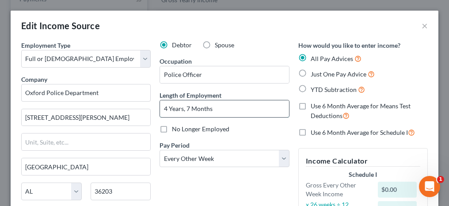
drag, startPoint x: 210, startPoint y: 107, endPoint x: 183, endPoint y: 107, distance: 27.9
click at [183, 107] on input "4 Years, 7 Months" at bounding box center [224, 108] width 129 height 17
type input "4 Years"
click at [311, 70] on label "Just One Pay Advice" at bounding box center [343, 74] width 64 height 10
click at [314, 70] on input "Just One Pay Advice" at bounding box center [317, 72] width 6 height 6
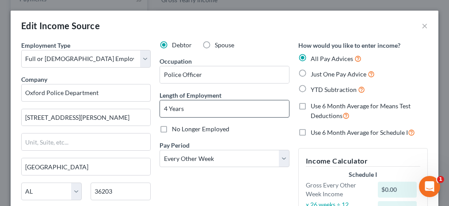
radio input "true"
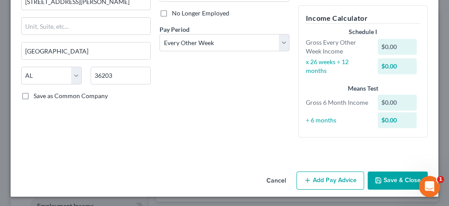
scroll to position [116, 0]
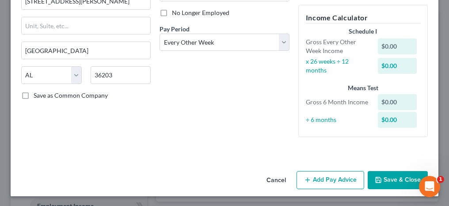
click at [330, 180] on button "Add Pay Advice" at bounding box center [331, 180] width 68 height 19
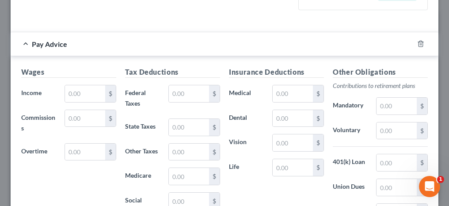
scroll to position [249, 0]
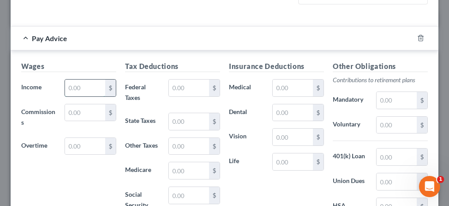
click at [91, 84] on input "text" at bounding box center [85, 88] width 40 height 17
type input "2,106.89"
click at [183, 80] on input "text" at bounding box center [189, 88] width 40 height 17
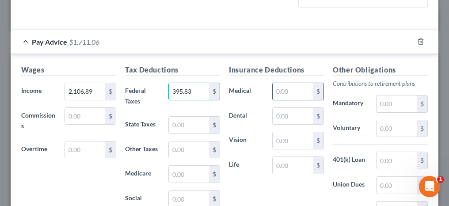
type input "395.83"
click at [281, 85] on input "text" at bounding box center [293, 91] width 40 height 17
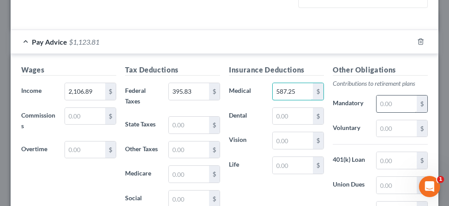
type input "587.25"
click at [392, 105] on input "text" at bounding box center [397, 103] width 40 height 17
type input "25"
click at [364, 92] on div "Other Obligations Contributions to retirement plans Mandatory 25 $ Voluntary $ …" at bounding box center [380, 162] width 104 height 195
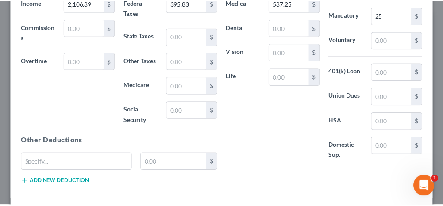
scroll to position [376, 0]
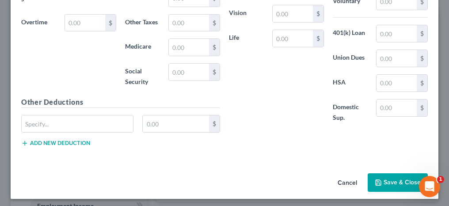
click at [378, 179] on button "Save & Close" at bounding box center [398, 182] width 60 height 19
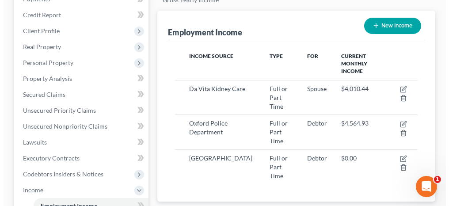
scroll to position [441956, 441817]
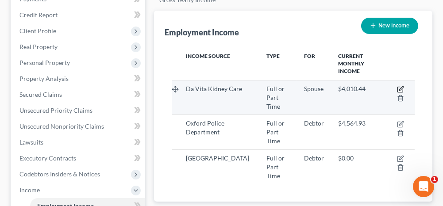
click at [400, 86] on icon "button" at bounding box center [400, 89] width 7 height 7
select select "0"
select select "2"
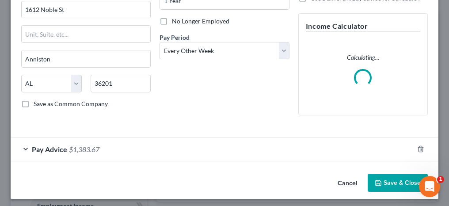
scroll to position [111, 0]
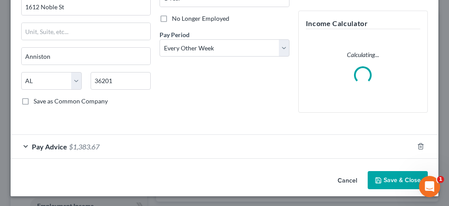
click at [161, 139] on div "Pay Advice $1,383.67" at bounding box center [212, 146] width 403 height 23
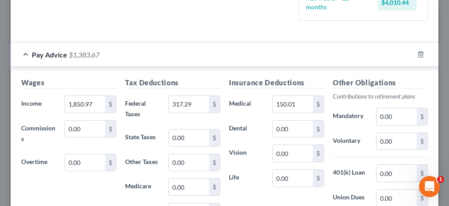
scroll to position [243, 0]
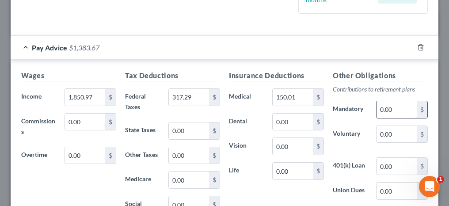
click at [394, 109] on input "0.00" at bounding box center [397, 109] width 40 height 17
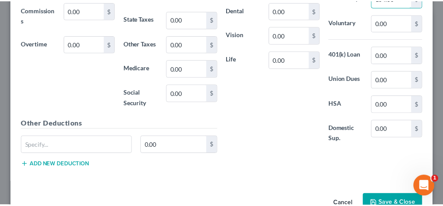
scroll to position [376, 0]
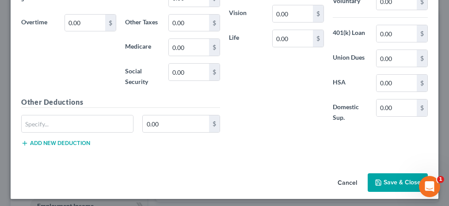
type input "134.86"
click at [386, 178] on button "Save & Close" at bounding box center [398, 182] width 60 height 19
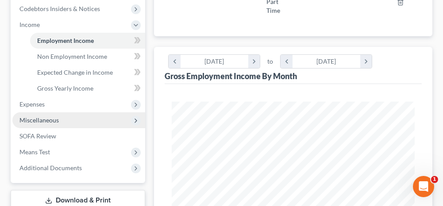
scroll to position [309, 0]
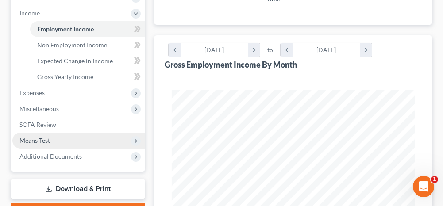
click at [53, 141] on span "Means Test" at bounding box center [78, 141] width 133 height 16
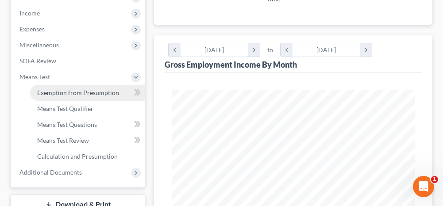
click at [65, 89] on span "Exemption from Presumption" at bounding box center [78, 93] width 82 height 8
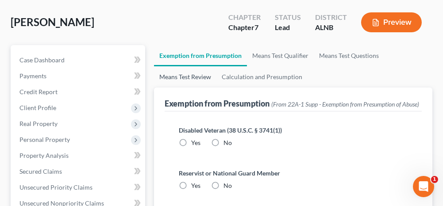
scroll to position [88, 0]
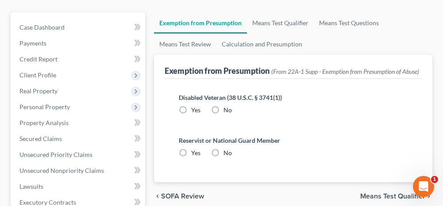
click at [223, 114] on label "No" at bounding box center [227, 110] width 8 height 9
click at [227, 111] on input "No" at bounding box center [230, 109] width 6 height 6
radio input "true"
click at [223, 157] on label "No" at bounding box center [227, 153] width 8 height 9
click at [227, 154] on input "No" at bounding box center [230, 152] width 6 height 6
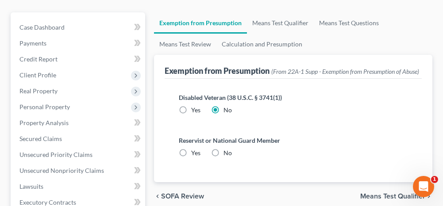
radio input "true"
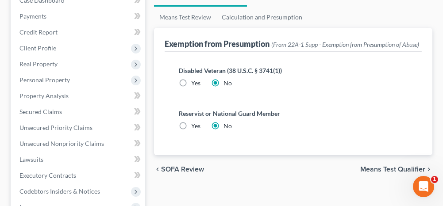
scroll to position [133, 0]
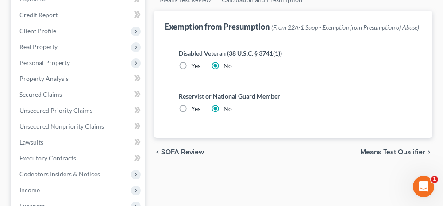
click at [370, 156] on span "Means Test Qualifier" at bounding box center [392, 152] width 65 height 7
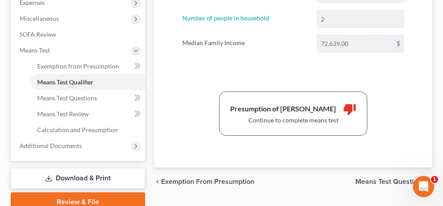
scroll to position [354, 0]
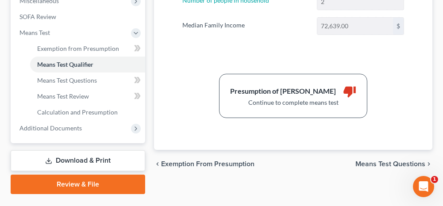
click at [363, 160] on span "Means Test Questions" at bounding box center [390, 163] width 70 height 7
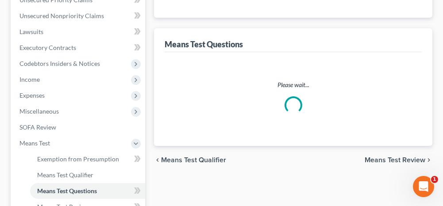
select select "2"
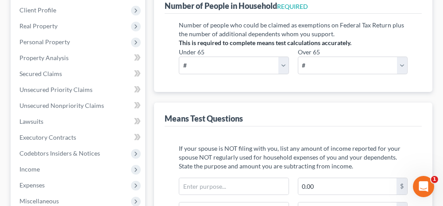
scroll to position [177, 0]
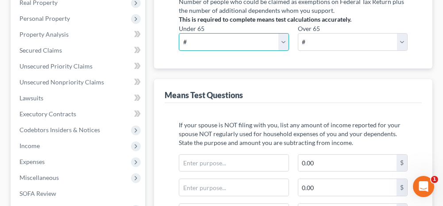
drag, startPoint x: 231, startPoint y: 42, endPoint x: 225, endPoint y: 50, distance: 10.1
click at [231, 42] on select "# 0 1 2 3 4 5 6 7 8 9 10" at bounding box center [234, 42] width 110 height 18
select select "2"
click at [179, 33] on select "# 0 1 2 3 4 5 6 7 8 9 10" at bounding box center [234, 42] width 110 height 18
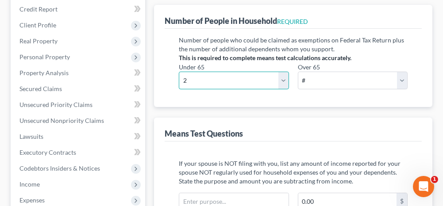
scroll to position [82, 0]
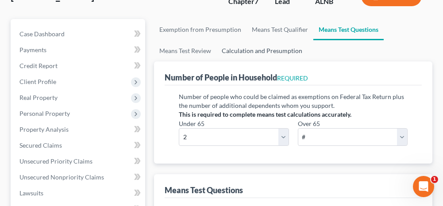
click at [280, 49] on link "Calculation and Presumption" at bounding box center [261, 50] width 91 height 21
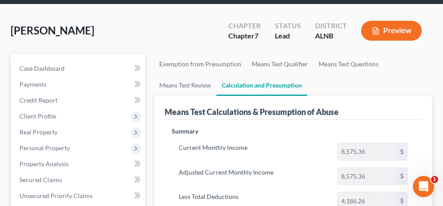
scroll to position [44, 0]
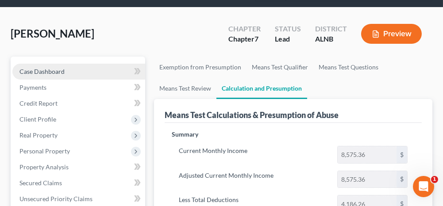
click at [81, 73] on link "Case Dashboard" at bounding box center [78, 72] width 133 height 16
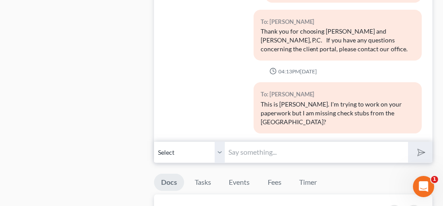
scroll to position [752, 0]
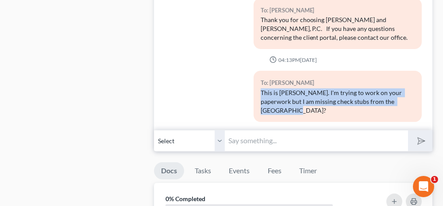
drag, startPoint x: 402, startPoint y: 96, endPoint x: 257, endPoint y: 86, distance: 145.8
click at [257, 86] on div "To: [PERSON_NAME] This is [PERSON_NAME]. I'm trying to work on your paperwork b…" at bounding box center [337, 96] width 168 height 51
copy div "This is [PERSON_NAME]. I'm trying to work on your paperwork but I am missing ch…"
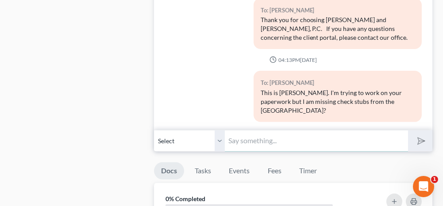
click at [255, 132] on input "text" at bounding box center [316, 141] width 183 height 22
paste input "This is [PERSON_NAME]. I'm trying to work on your paperwork but I am missing ch…"
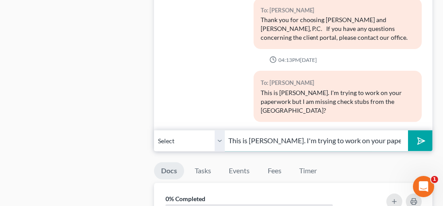
scroll to position [0, 156]
type input "This is [PERSON_NAME]. I'm trying to work on your paperwork but I am missing ch…"
drag, startPoint x: 219, startPoint y: 134, endPoint x: 218, endPoint y: 146, distance: 12.4
click at [219, 134] on select "Select [PHONE_NUMBER] - [PERSON_NAME] [PHONE_NUMBER] - [PERSON_NAME]" at bounding box center [189, 141] width 71 height 22
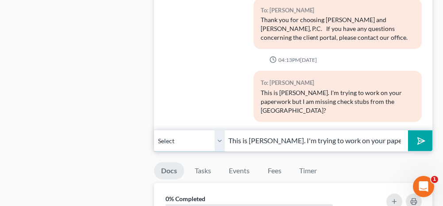
select select "1"
click at [154, 130] on select "Select [PHONE_NUMBER] - [PERSON_NAME] [PHONE_NUMBER] - [PERSON_NAME]" at bounding box center [189, 141] width 71 height 22
drag, startPoint x: 421, startPoint y: 138, endPoint x: 201, endPoint y: 103, distance: 222.9
click at [421, 138] on icon "submit" at bounding box center [419, 140] width 12 height 12
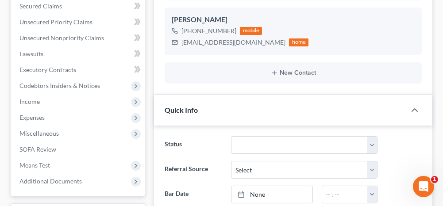
scroll to position [265, 0]
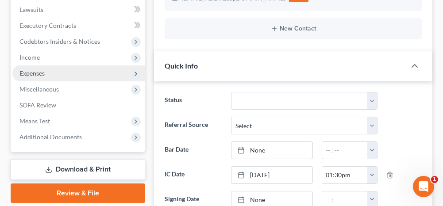
click at [69, 73] on span "Expenses" at bounding box center [78, 73] width 133 height 16
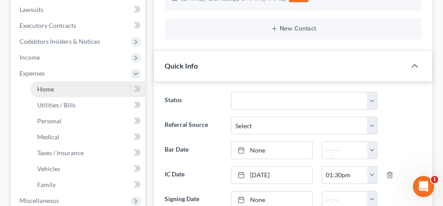
click at [79, 95] on link "Home" at bounding box center [87, 89] width 115 height 16
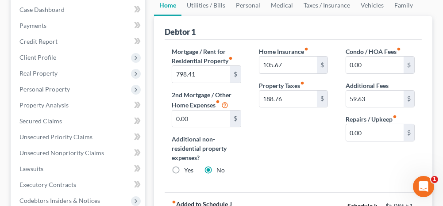
scroll to position [88, 0]
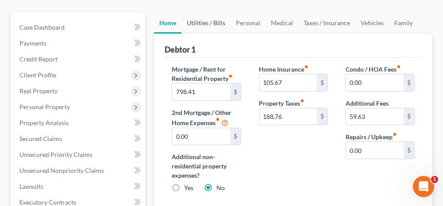
click at [210, 21] on link "Utilities / Bills" at bounding box center [205, 22] width 49 height 21
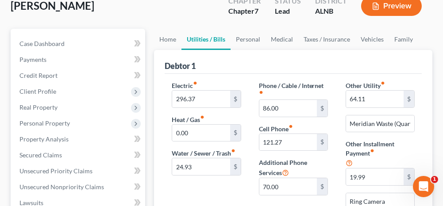
scroll to position [88, 0]
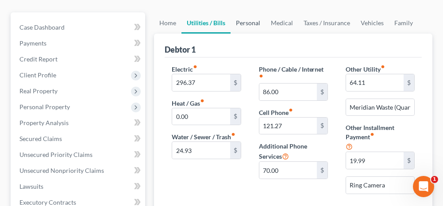
click at [248, 23] on link "Personal" at bounding box center [247, 22] width 35 height 21
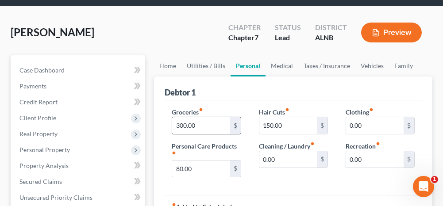
scroll to position [44, 0]
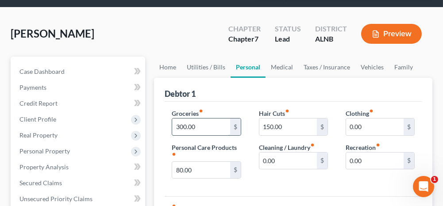
click at [200, 125] on input "300.00" at bounding box center [200, 126] width 57 height 17
type input "700.00"
click at [279, 64] on link "Medical" at bounding box center [281, 67] width 33 height 21
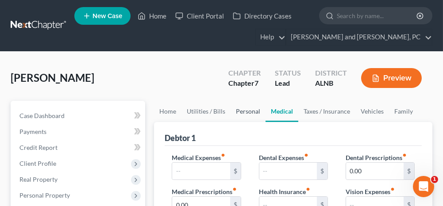
click at [244, 111] on link "Personal" at bounding box center [247, 111] width 35 height 21
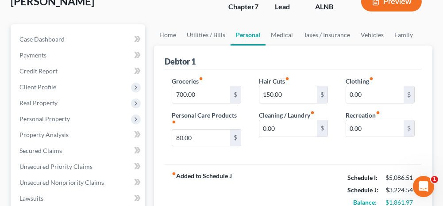
scroll to position [88, 0]
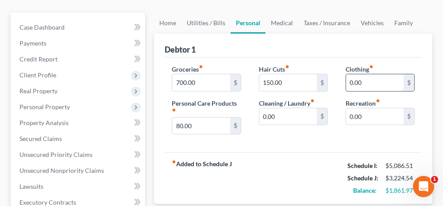
click at [367, 77] on input "0.00" at bounding box center [374, 82] width 57 height 17
type input "150.00"
click at [368, 115] on input "0.00" at bounding box center [374, 116] width 57 height 17
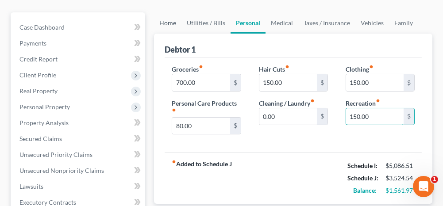
type input "150.00"
click at [174, 23] on link "Home" at bounding box center [167, 22] width 27 height 21
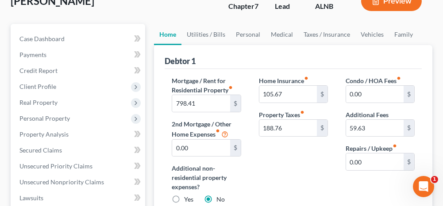
scroll to position [88, 0]
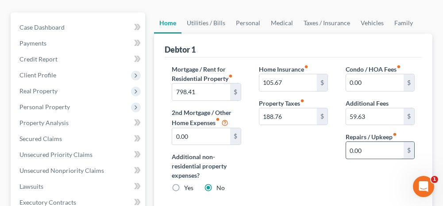
click at [375, 150] on input "0.00" at bounding box center [374, 150] width 57 height 17
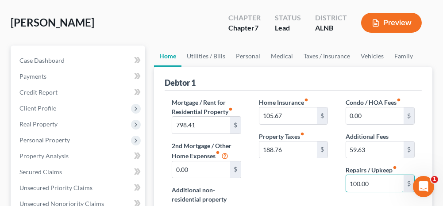
scroll to position [44, 0]
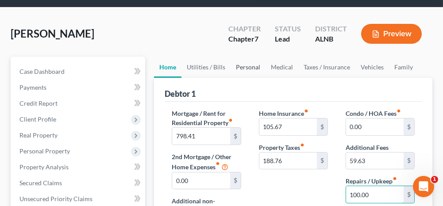
type input "100.00"
click at [245, 66] on link "Personal" at bounding box center [247, 67] width 35 height 21
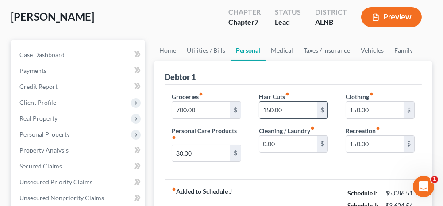
scroll to position [44, 0]
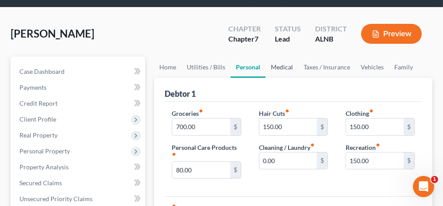
click at [288, 66] on link "Medical" at bounding box center [281, 67] width 33 height 21
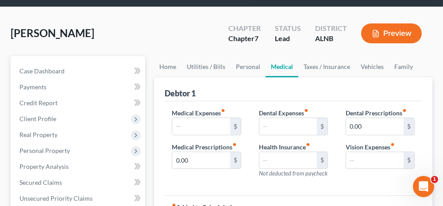
scroll to position [88, 0]
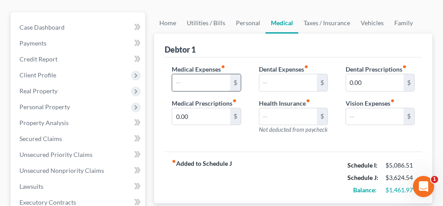
click at [203, 83] on input "text" at bounding box center [200, 82] width 57 height 17
type input "178.00"
click at [315, 21] on link "Taxes / Insurance" at bounding box center [326, 22] width 57 height 21
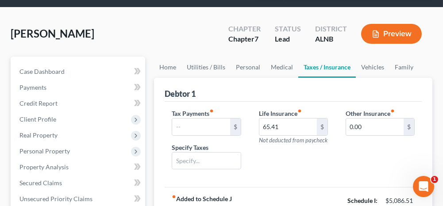
scroll to position [88, 0]
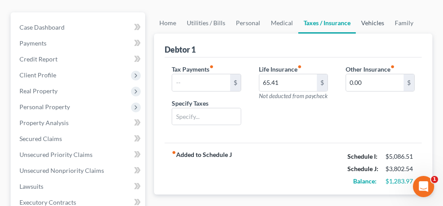
click at [366, 20] on link "Vehicles" at bounding box center [372, 22] width 34 height 21
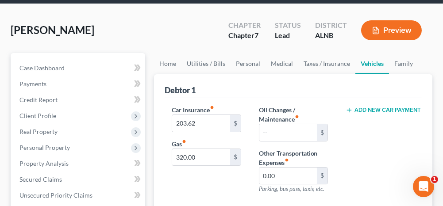
scroll to position [44, 0]
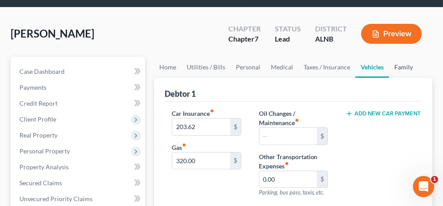
click at [400, 64] on link "Family" at bounding box center [403, 67] width 29 height 21
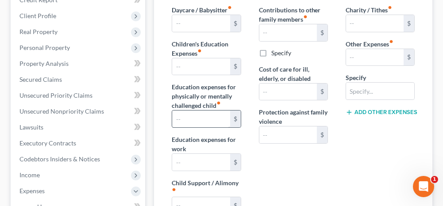
scroll to position [133, 0]
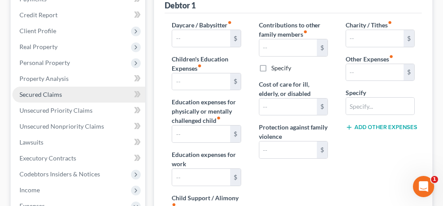
click at [49, 92] on span "Secured Claims" at bounding box center [40, 95] width 42 height 8
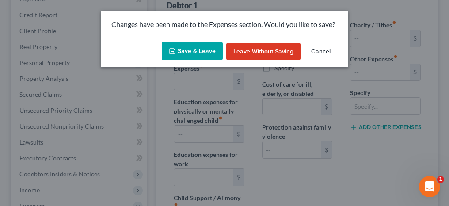
click at [184, 50] on button "Save & Leave" at bounding box center [192, 51] width 61 height 19
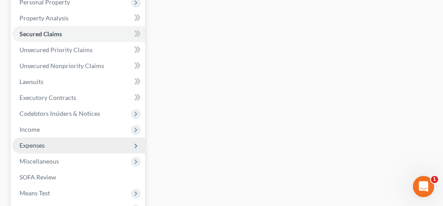
scroll to position [177, 0]
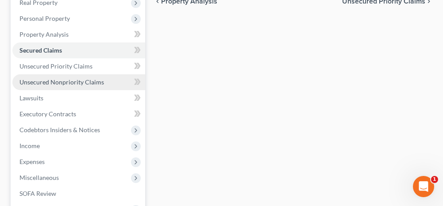
click at [99, 83] on span "Unsecured Nonpriority Claims" at bounding box center [61, 82] width 84 height 8
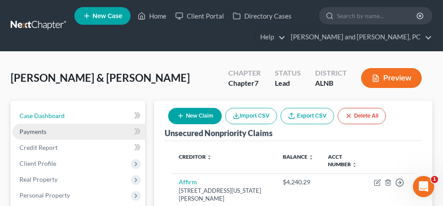
drag, startPoint x: 88, startPoint y: 115, endPoint x: 110, endPoint y: 124, distance: 23.8
click at [88, 115] on link "Case Dashboard" at bounding box center [78, 116] width 133 height 16
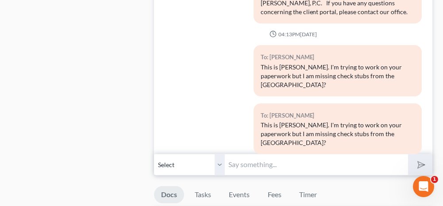
scroll to position [752, 0]
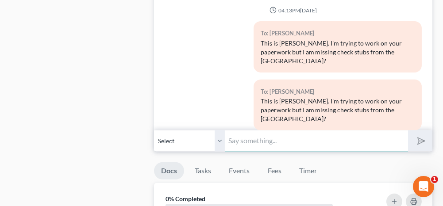
click at [285, 135] on input "text" at bounding box center [316, 141] width 183 height 22
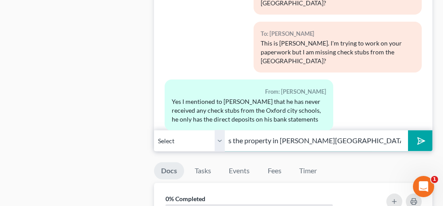
scroll to position [0, 158]
type input "Do the 2 cars have car payments on them? Also does the property in [PERSON_NAME…"
drag, startPoint x: 221, startPoint y: 135, endPoint x: 218, endPoint y: 147, distance: 11.8
click at [221, 135] on select "Select [PHONE_NUMBER] - [PERSON_NAME] [PHONE_NUMBER] - [PERSON_NAME]" at bounding box center [189, 141] width 71 height 22
click at [154, 130] on select "Select [PHONE_NUMBER] - [PERSON_NAME] [PHONE_NUMBER] - [PERSON_NAME]" at bounding box center [189, 141] width 71 height 22
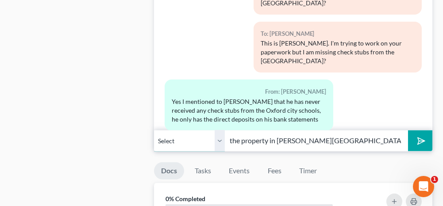
scroll to position [0, 0]
click at [420, 137] on polygon "submit" at bounding box center [419, 141] width 11 height 11
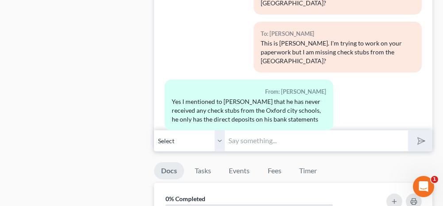
scroll to position [236, 0]
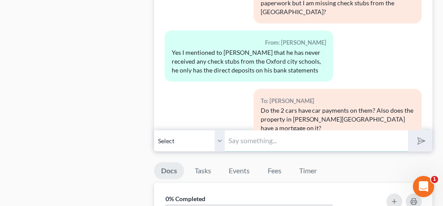
click at [247, 130] on input "text" at bounding box center [316, 141] width 183 height 22
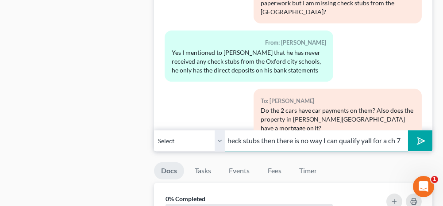
scroll to position [0, 156]
type input "If there is more income other than what is on the check stubs then there is no …"
click at [418, 136] on polygon "submit" at bounding box center [419, 141] width 11 height 11
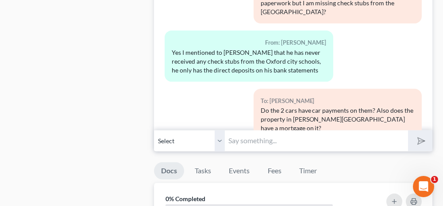
scroll to position [285, 0]
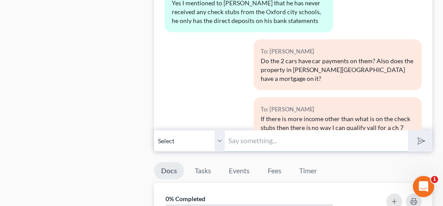
click at [244, 137] on input "text" at bounding box center [316, 141] width 183 height 22
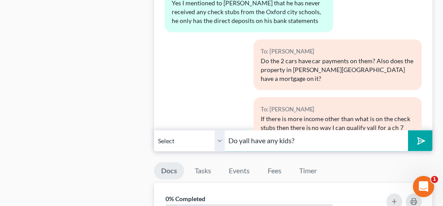
type input "Do yall have any kids?"
click at [418, 136] on polygon "submit" at bounding box center [419, 141] width 11 height 11
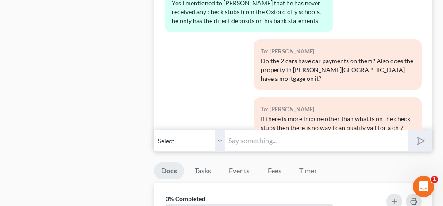
scroll to position [326, 0]
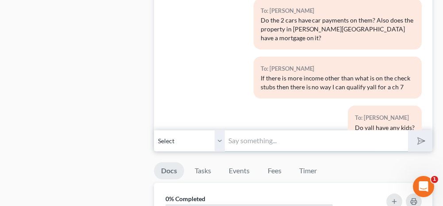
click at [337, 141] on input "text" at bounding box center [316, 141] width 183 height 22
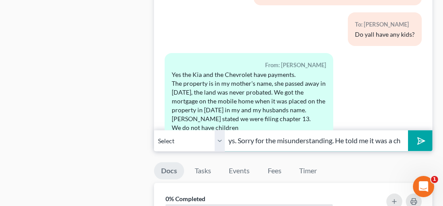
scroll to position [0, 303]
type input "Oh okay. Well when y'all get ready to file you can pay the fee and I can have i…"
click at [423, 136] on polygon "submit" at bounding box center [419, 141] width 11 height 11
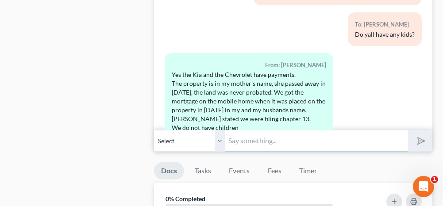
click at [343, 139] on input "text" at bounding box center [316, 141] width 183 height 22
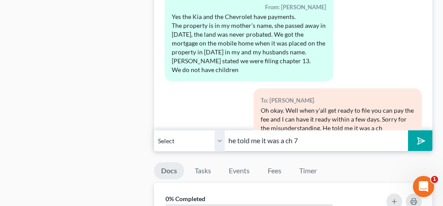
type input "he told me it was a ch 7"
click at [423, 137] on icon "submit" at bounding box center [419, 141] width 9 height 9
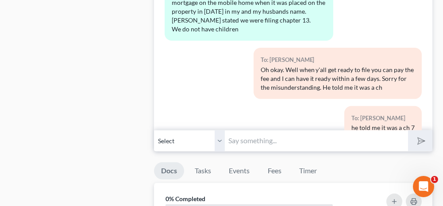
scroll to position [611, 0]
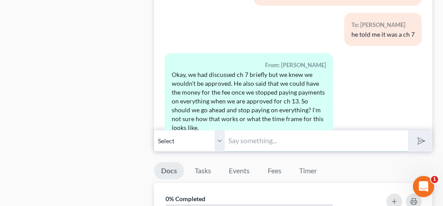
click at [241, 136] on input "text" at bounding box center [316, 141] width 183 height 22
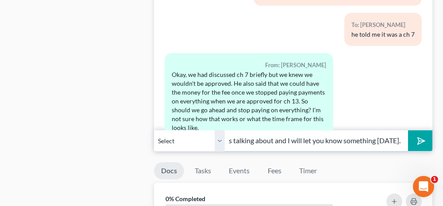
scroll to position [0, 261]
type input "It would be very rare that you aren't approved for a ch 13. Let me ask him what…"
click at [422, 136] on polygon "submit" at bounding box center [419, 141] width 11 height 11
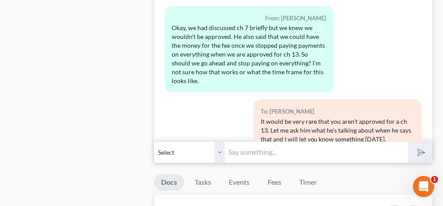
scroll to position [752, 0]
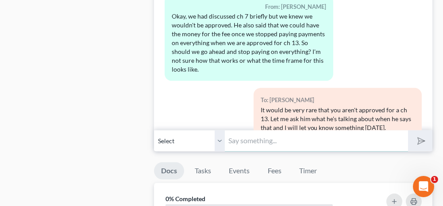
click at [268, 137] on input "text" at bounding box center [316, 141] width 183 height 22
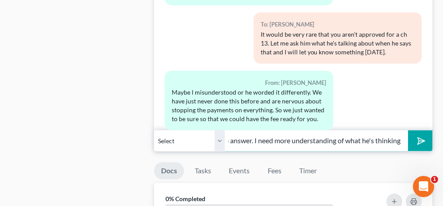
scroll to position [0, 206]
type input "Okay, let me talk to him and I will text you [DATE] with a definite answer. I n…"
click at [417, 138] on polygon "submit" at bounding box center [419, 141] width 11 height 11
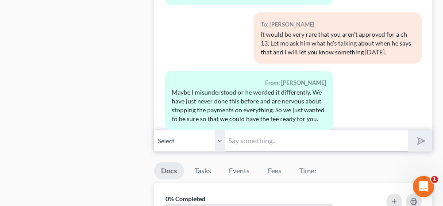
scroll to position [852, 0]
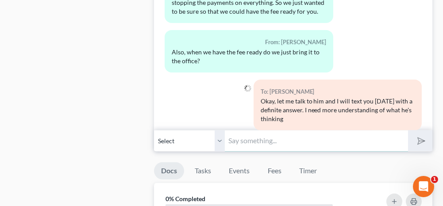
click at [249, 134] on input "text" at bounding box center [316, 141] width 183 height 22
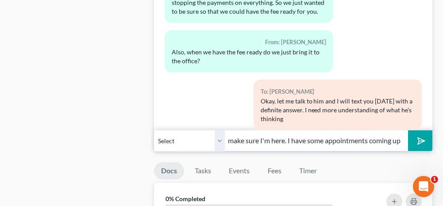
scroll to position [0, 258]
click at [324, 134] on input "Yes, when you are ready to pay it you can bring it by. Just give me a heads up …" at bounding box center [316, 141] width 183 height 22
type input "Yes, when you are ready to pay it you can bring it by. Just give me a heads up …"
click at [423, 134] on icon "submit" at bounding box center [419, 140] width 12 height 12
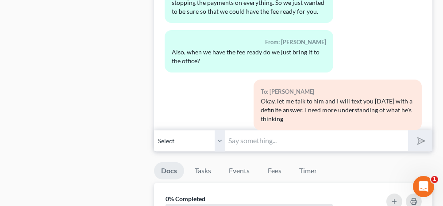
scroll to position [910, 0]
